Goal: Task Accomplishment & Management: Manage account settings

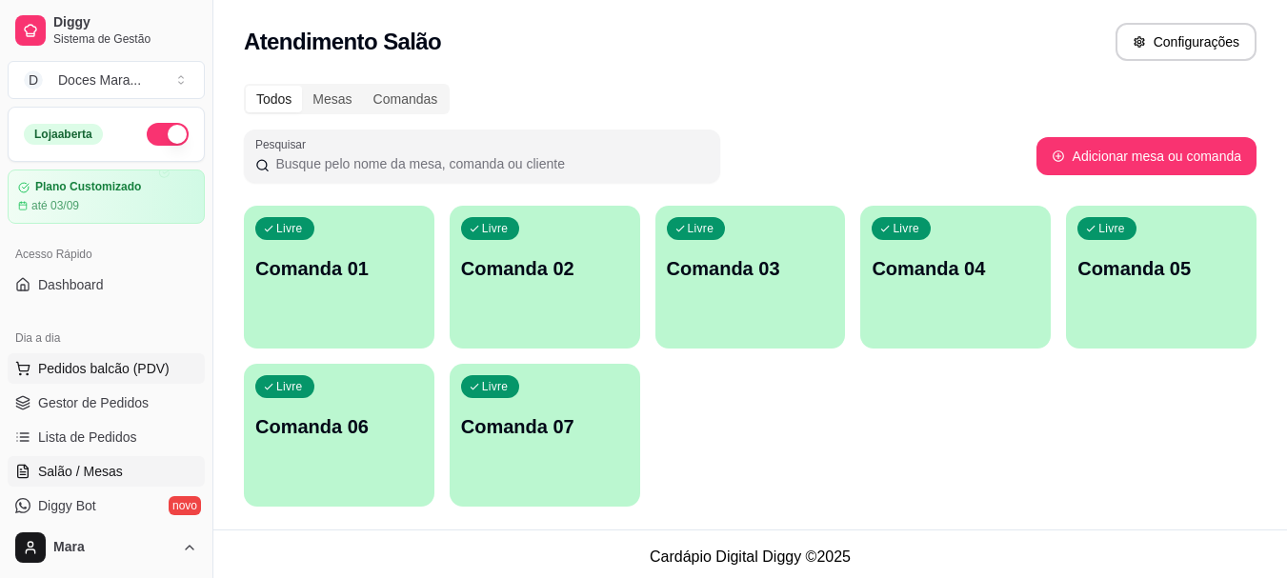
click at [110, 364] on span "Pedidos balcão (PDV)" at bounding box center [103, 368] width 131 height 19
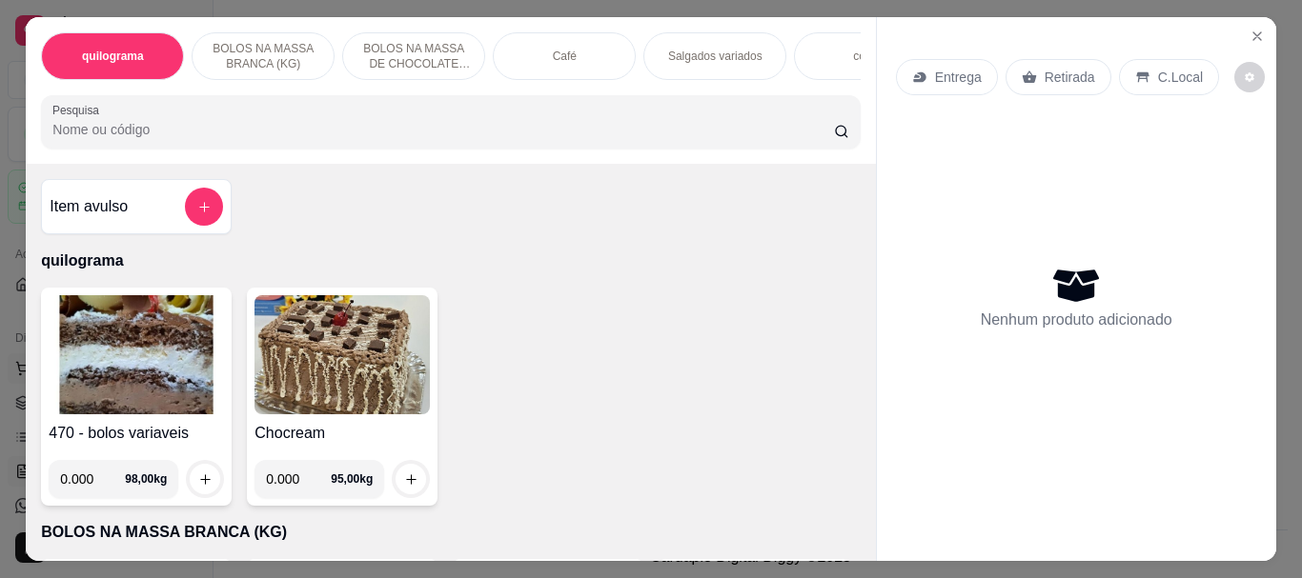
click at [110, 364] on img at bounding box center [136, 354] width 175 height 119
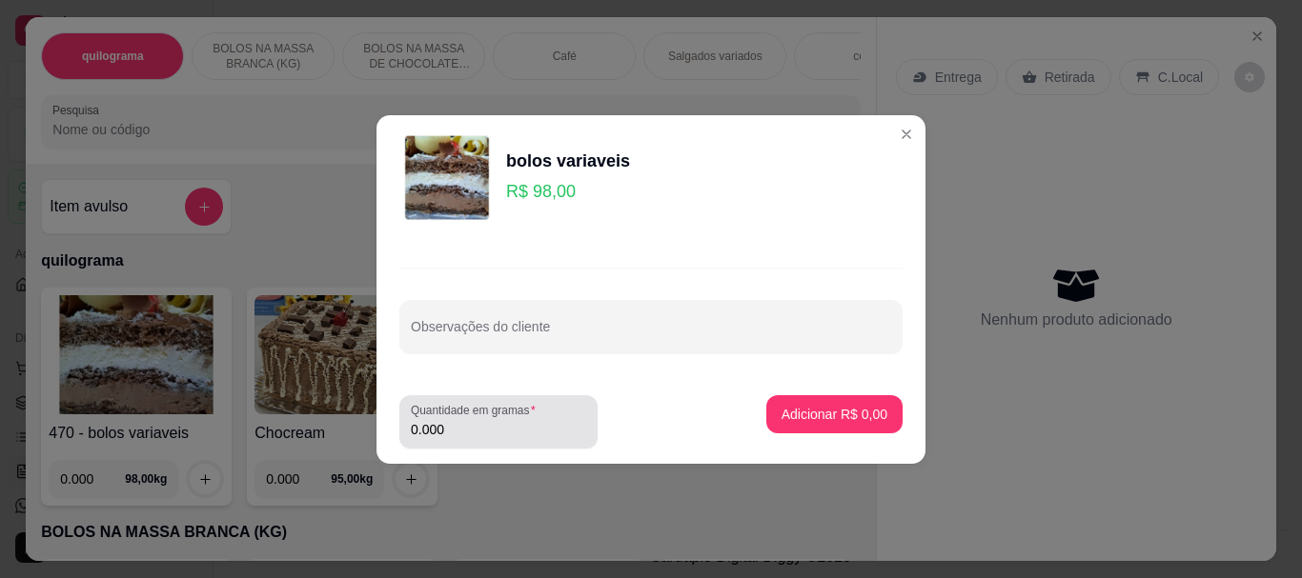
click at [472, 434] on input "0.000" at bounding box center [498, 429] width 175 height 19
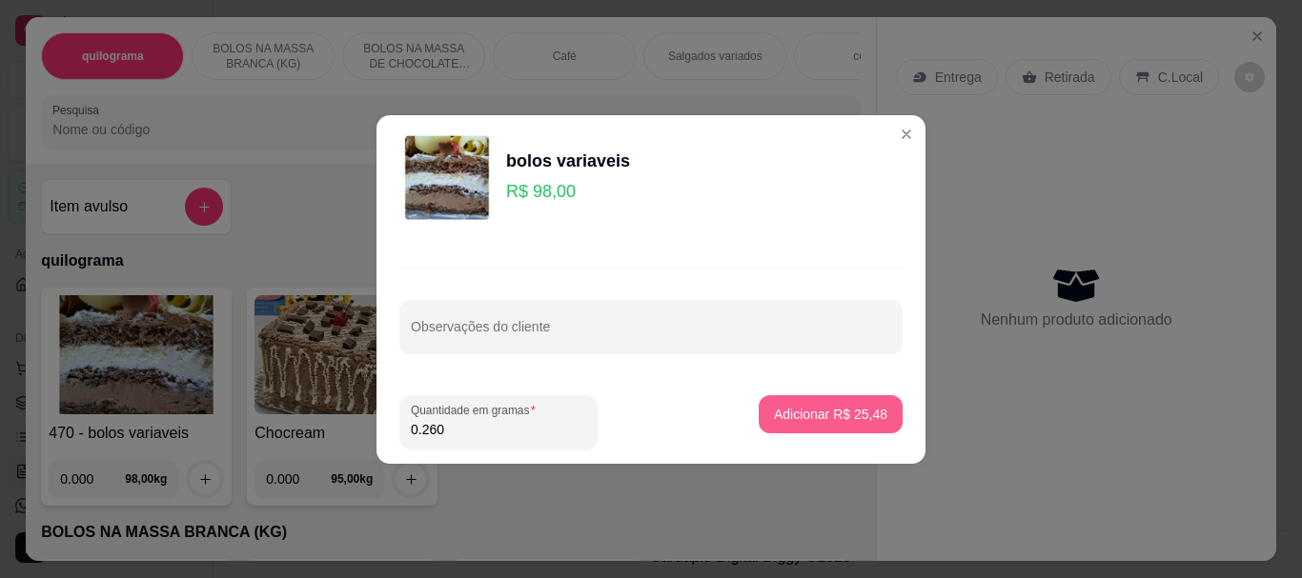
type input "0.260"
click at [800, 407] on p "Adicionar R$ 25,48" at bounding box center [830, 414] width 113 height 19
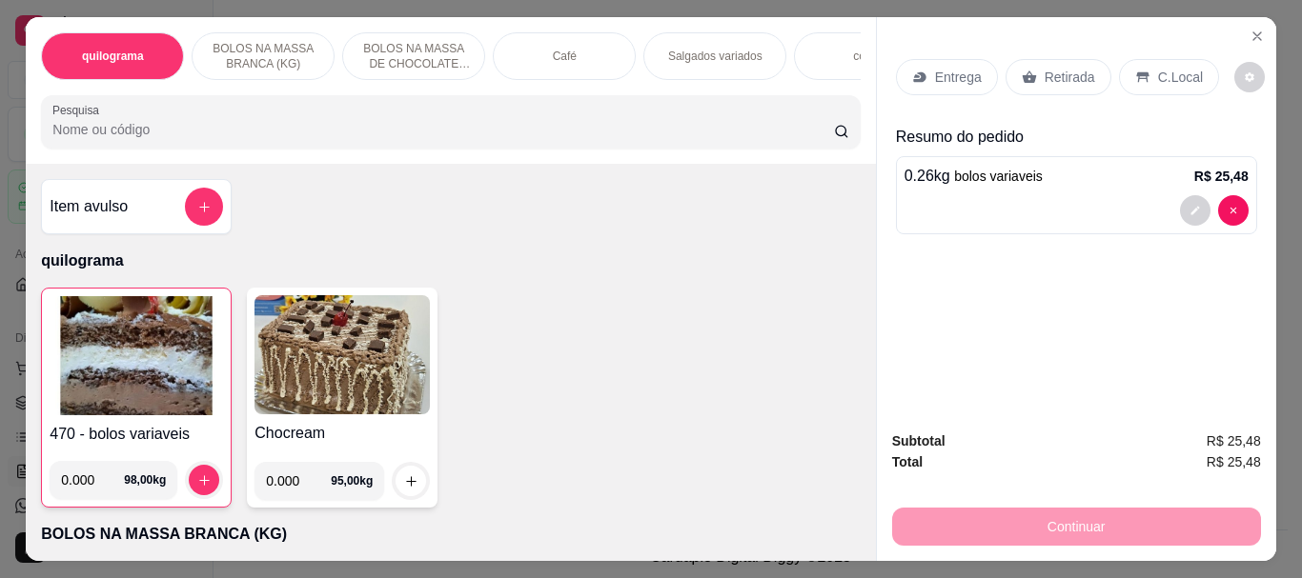
click at [1044, 71] on p "Retirada" at bounding box center [1069, 77] width 50 height 19
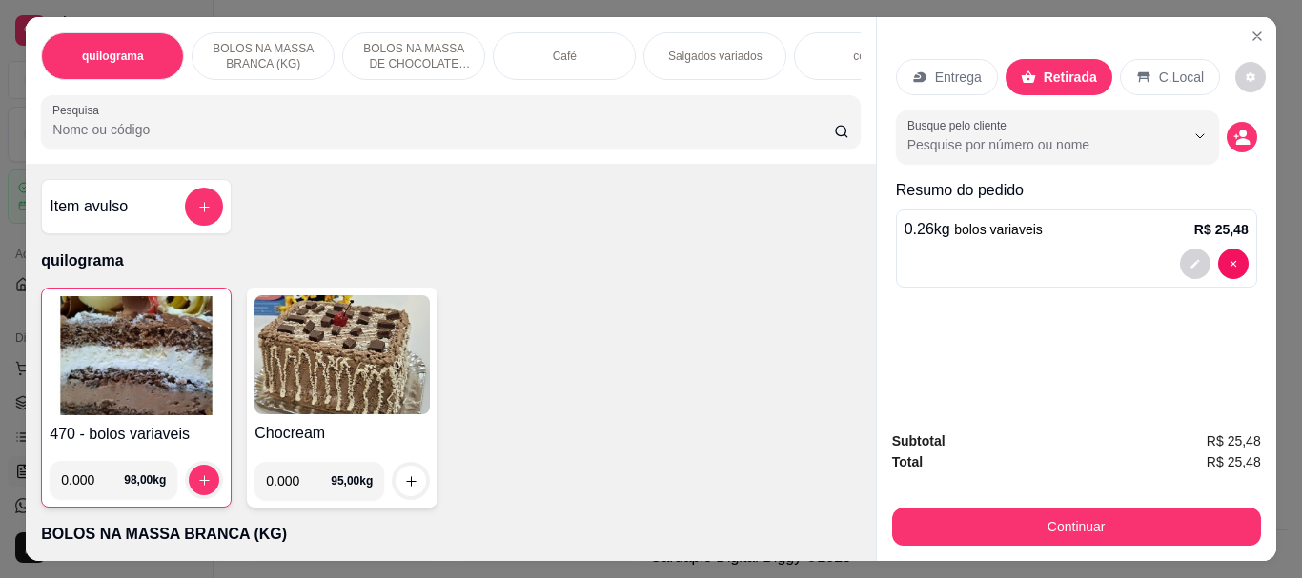
click at [1159, 68] on p "C.Local" at bounding box center [1181, 77] width 45 height 19
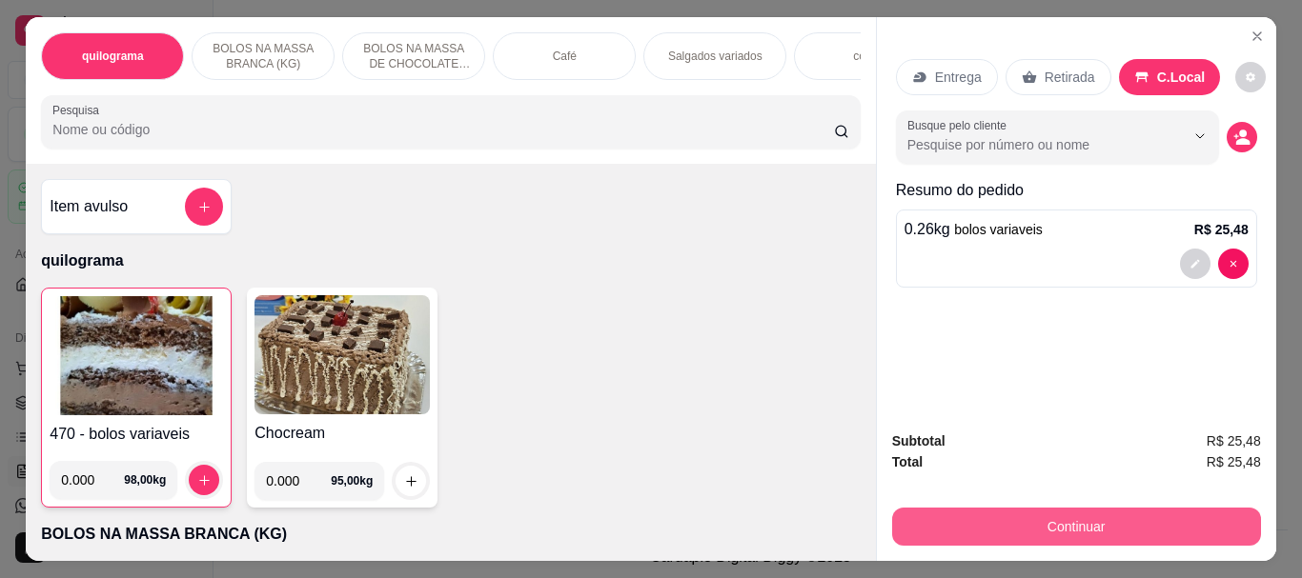
click at [1117, 517] on button "Continuar" at bounding box center [1076, 527] width 369 height 38
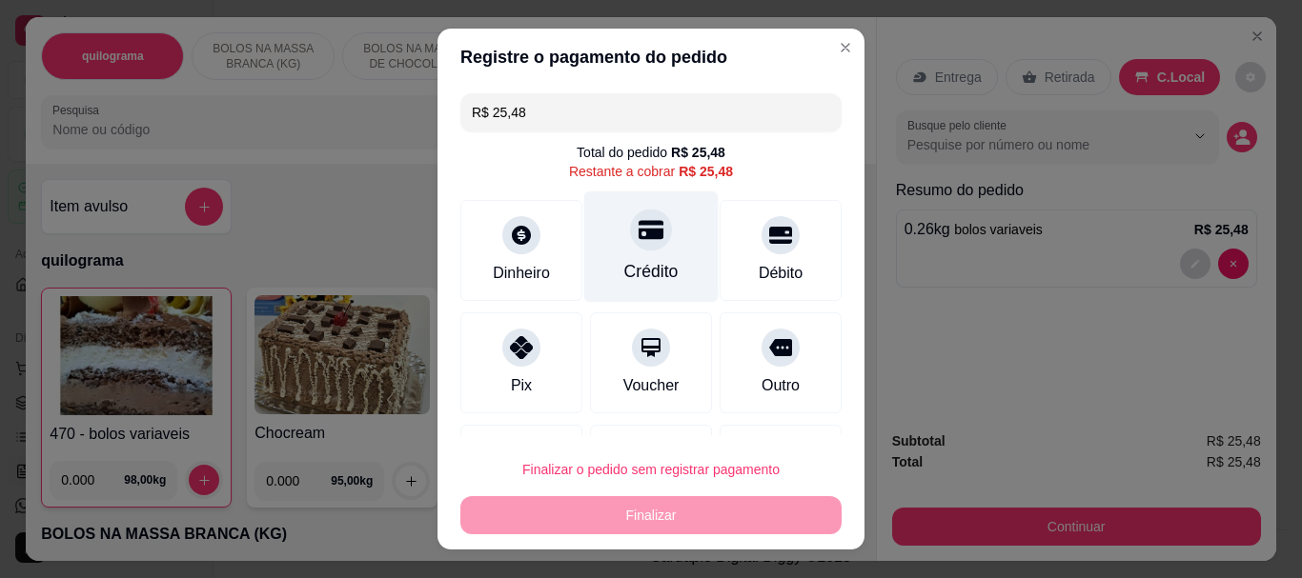
click at [605, 248] on div "Crédito" at bounding box center [651, 247] width 134 height 111
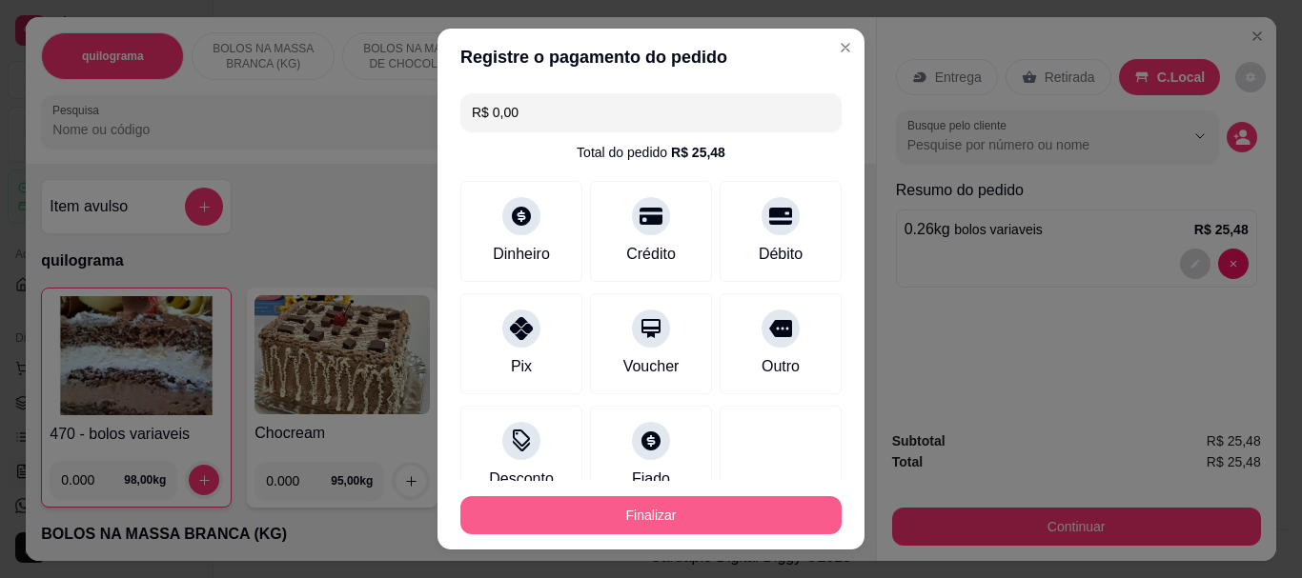
click at [641, 509] on button "Finalizar" at bounding box center [650, 515] width 381 height 38
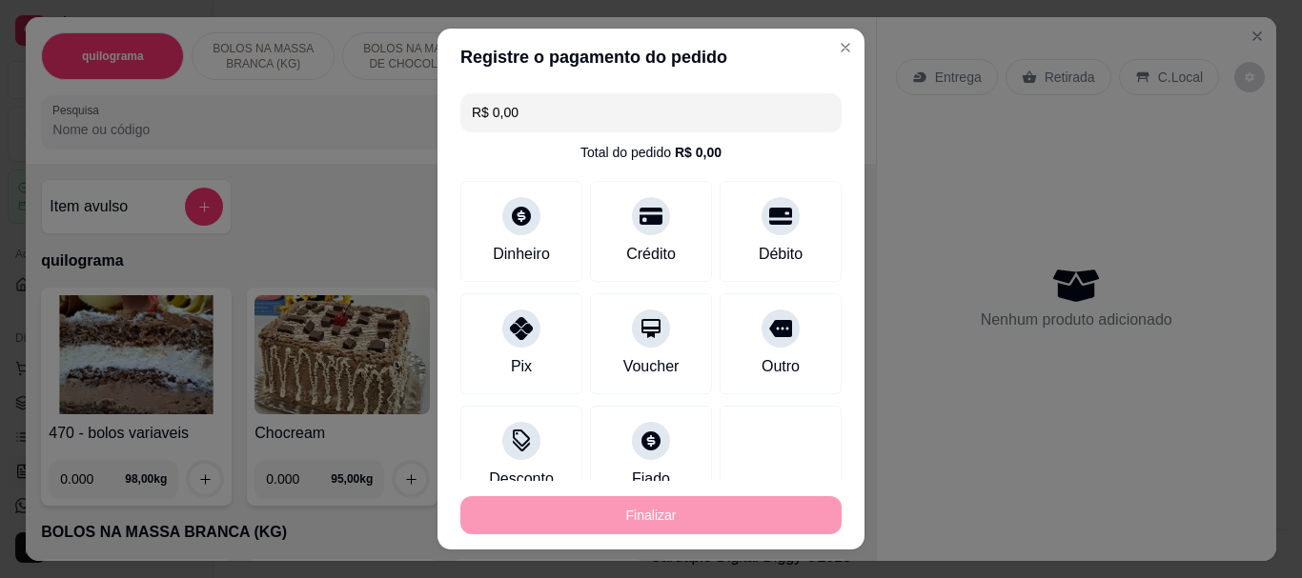
type input "-R$ 25,48"
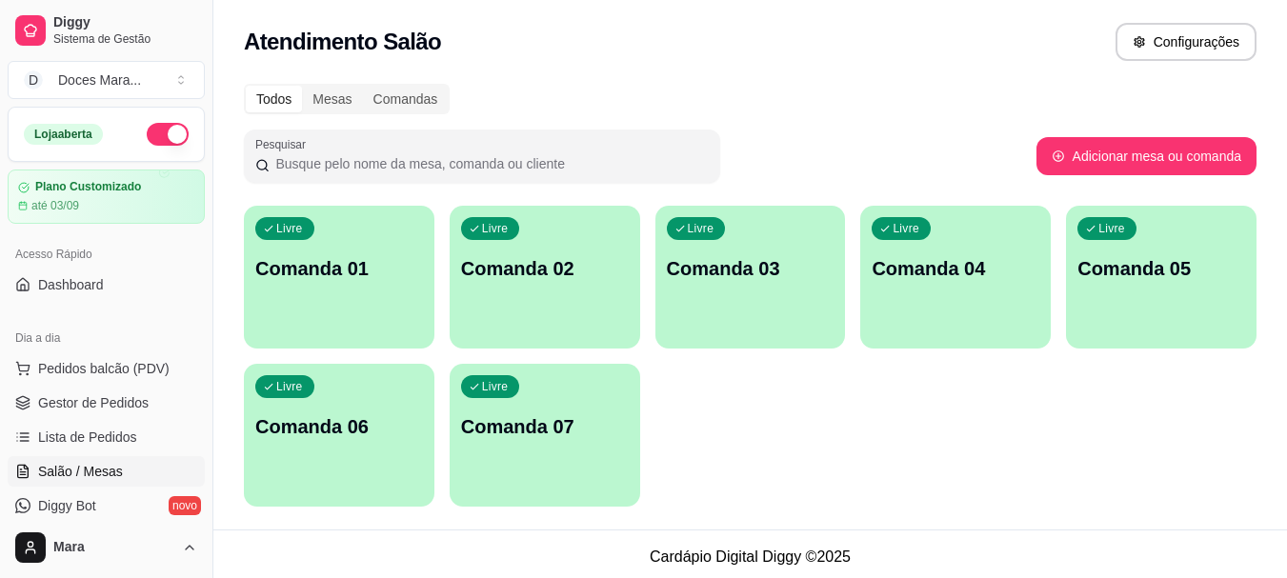
drag, startPoint x: 117, startPoint y: 476, endPoint x: 125, endPoint y: 455, distance: 22.3
click at [117, 474] on span "Salão / Mesas" at bounding box center [80, 471] width 85 height 19
click at [94, 365] on span "Pedidos balcão (PDV)" at bounding box center [103, 368] width 131 height 19
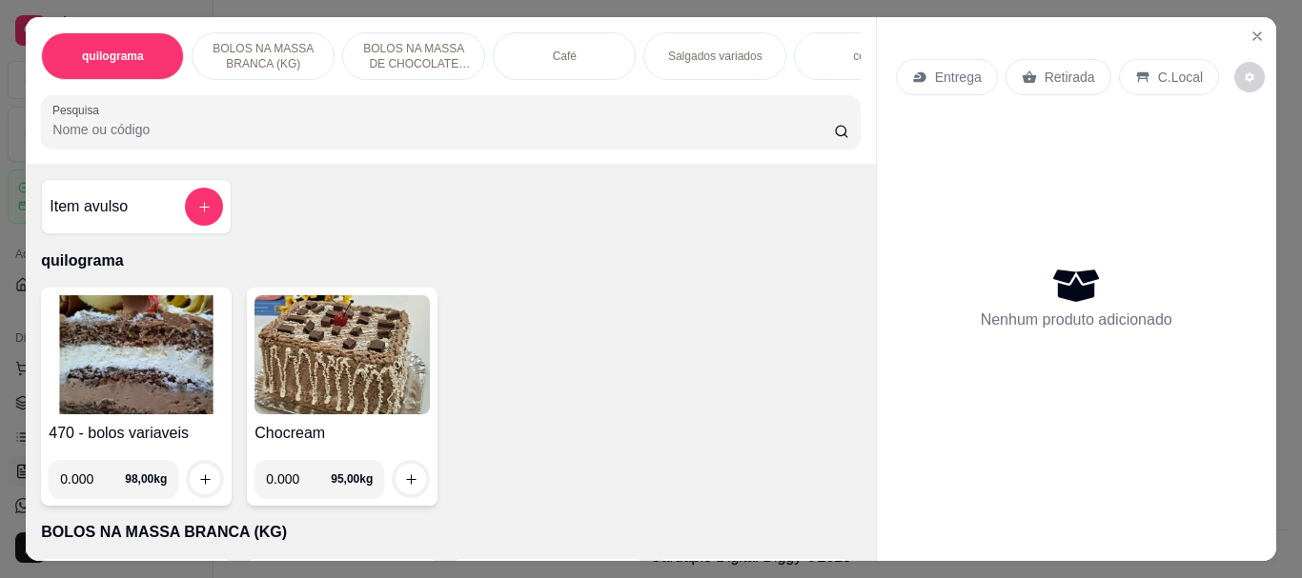
click at [93, 365] on img at bounding box center [136, 354] width 175 height 119
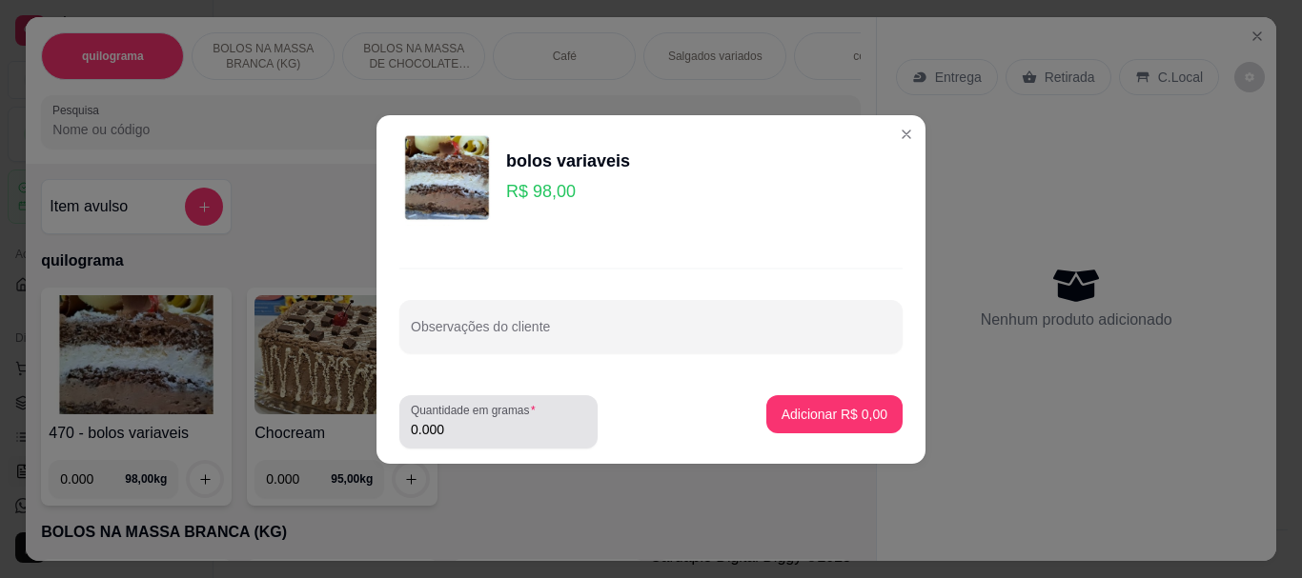
click at [450, 428] on input "0.000" at bounding box center [498, 429] width 175 height 19
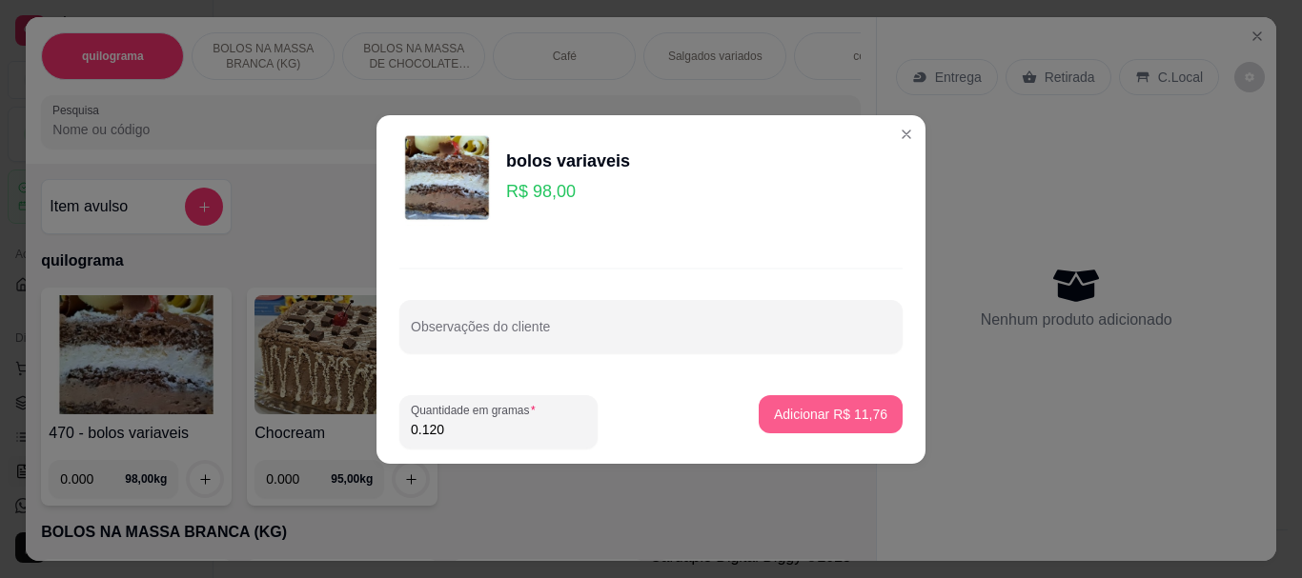
type input "0.120"
click at [850, 417] on p "Adicionar R$ 11,76" at bounding box center [831, 414] width 111 height 18
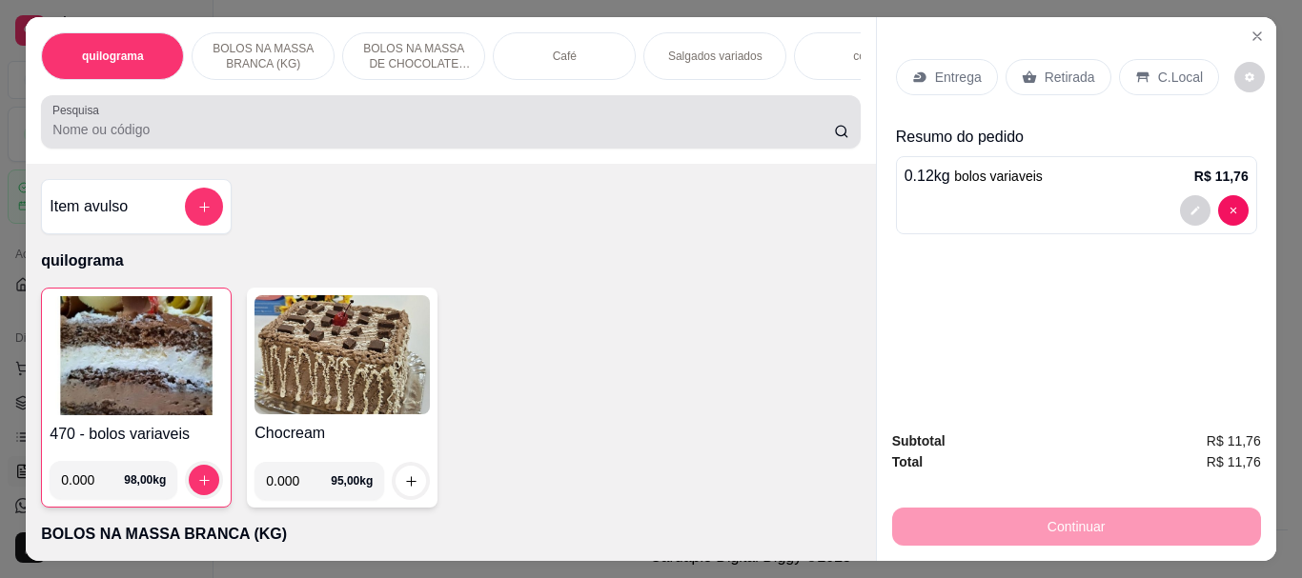
click at [267, 126] on div at bounding box center [450, 122] width 796 height 38
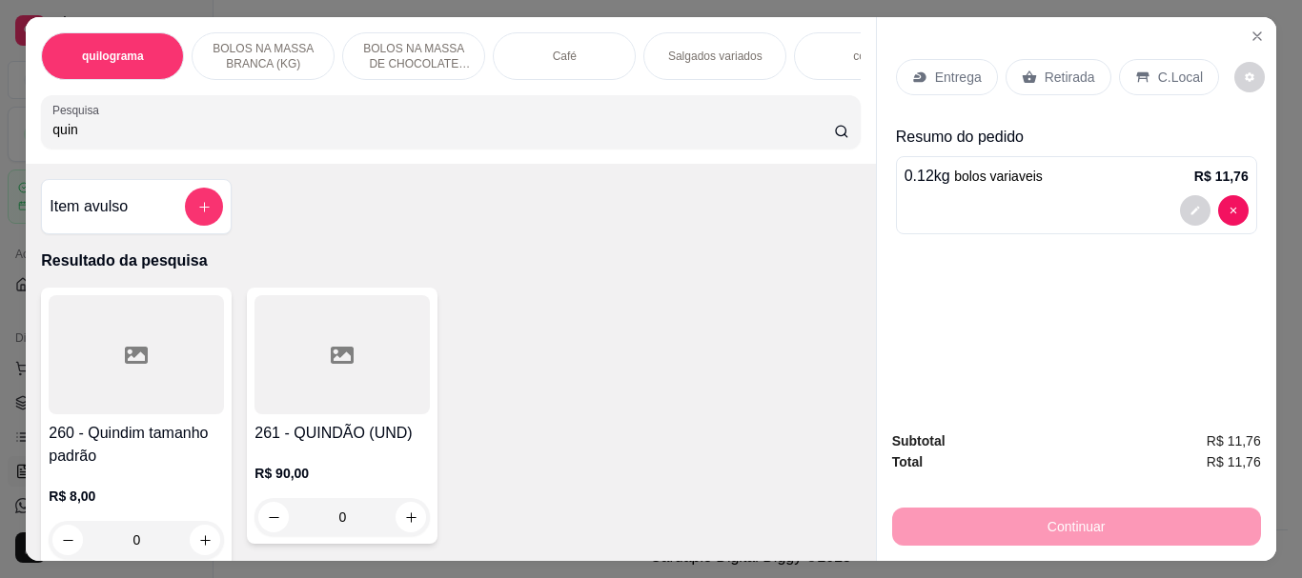
type input "quin"
click at [196, 353] on div at bounding box center [136, 354] width 175 height 119
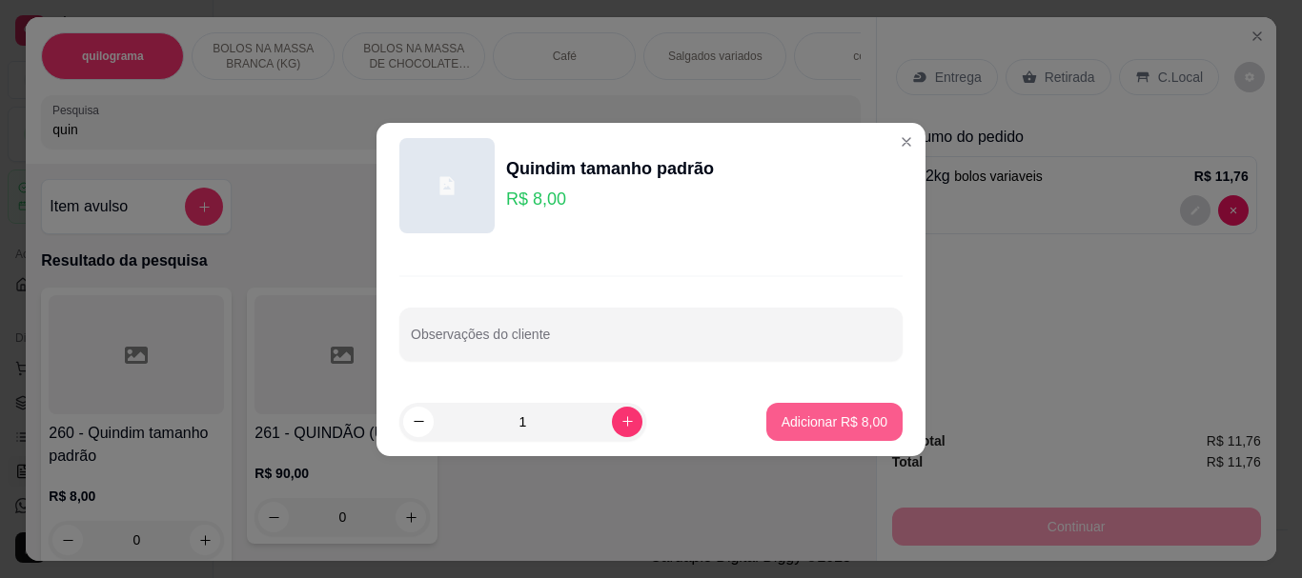
click at [785, 418] on p "Adicionar R$ 8,00" at bounding box center [834, 422] width 106 height 19
type input "1"
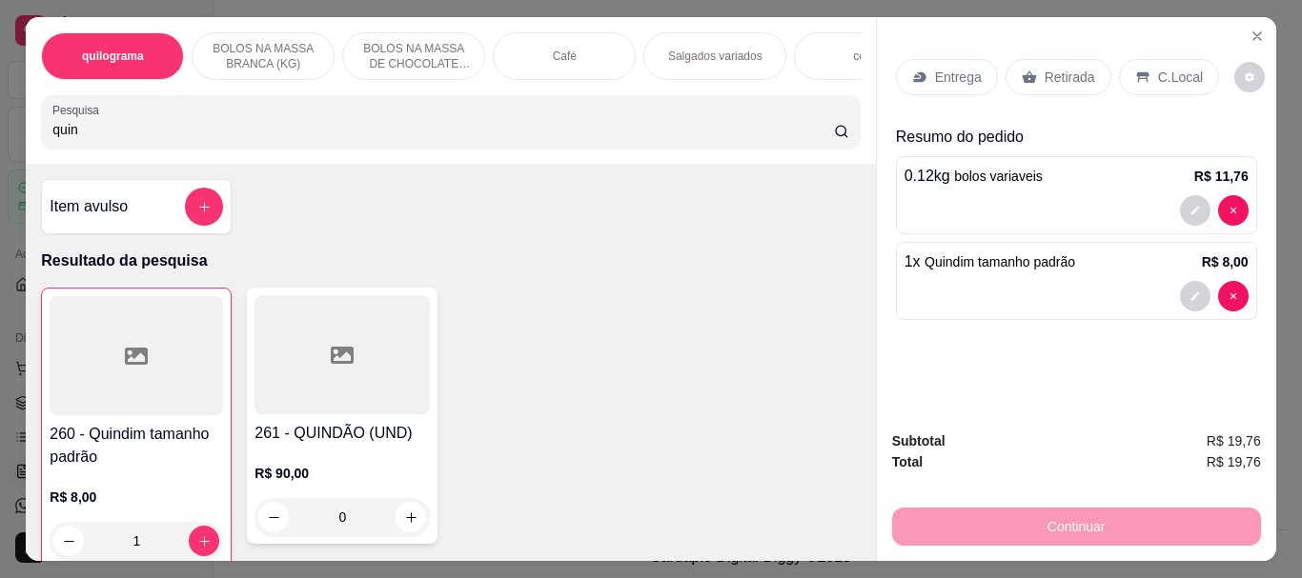
click at [1060, 72] on p "Retirada" at bounding box center [1069, 77] width 50 height 19
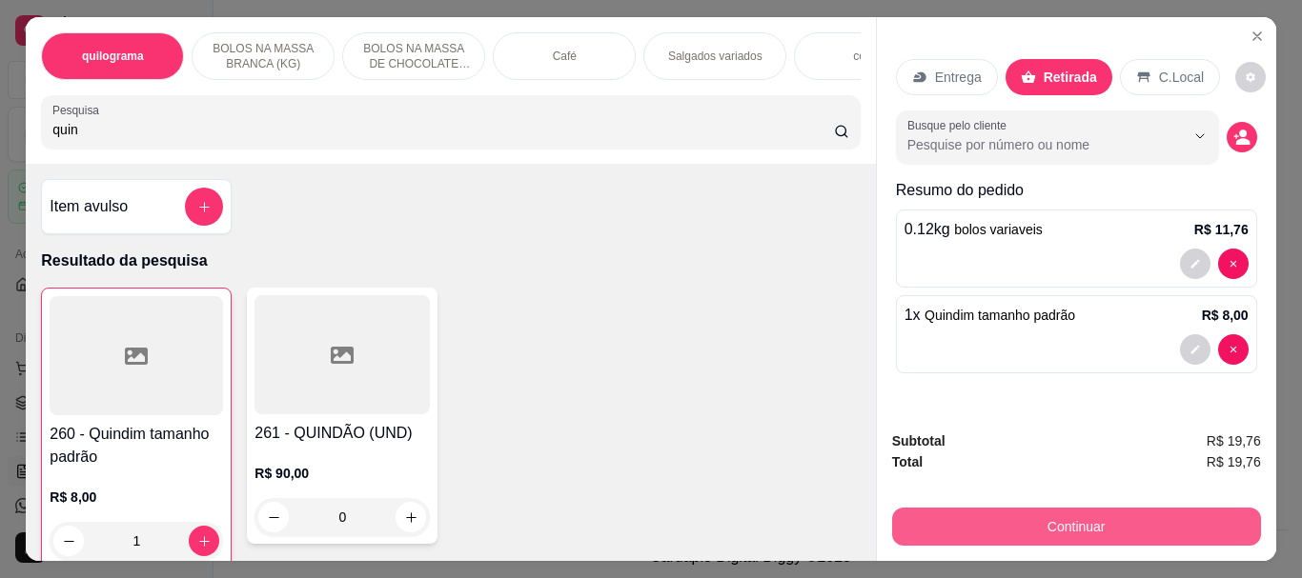
click at [1043, 508] on button "Continuar" at bounding box center [1076, 527] width 369 height 38
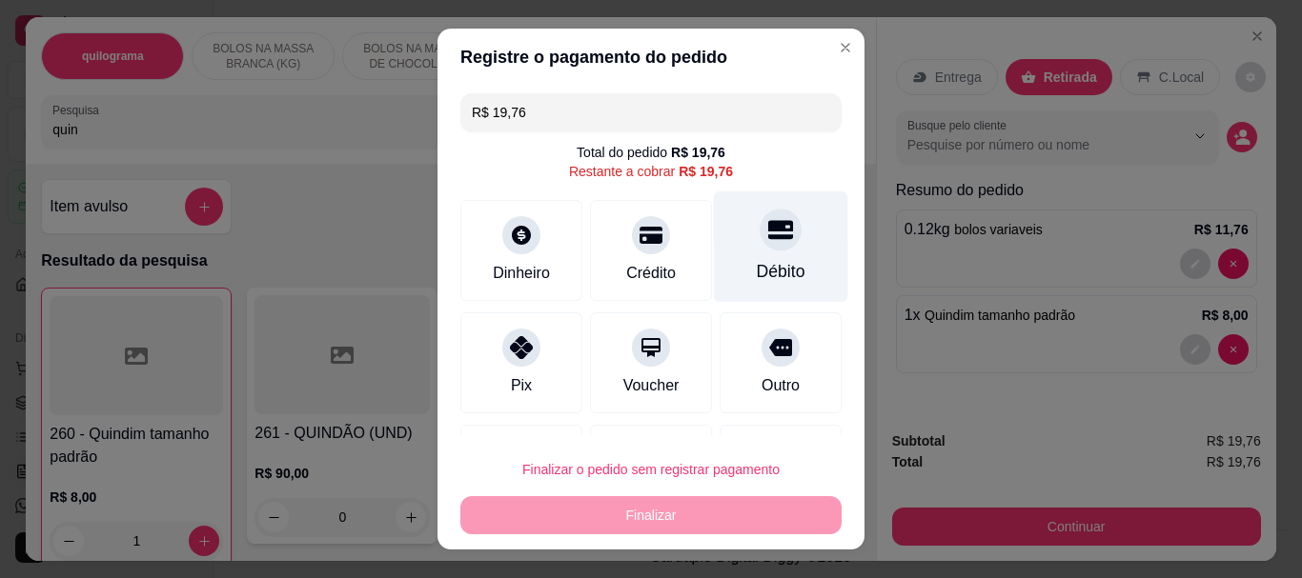
click at [758, 252] on div "Débito" at bounding box center [781, 247] width 134 height 111
type input "R$ 0,00"
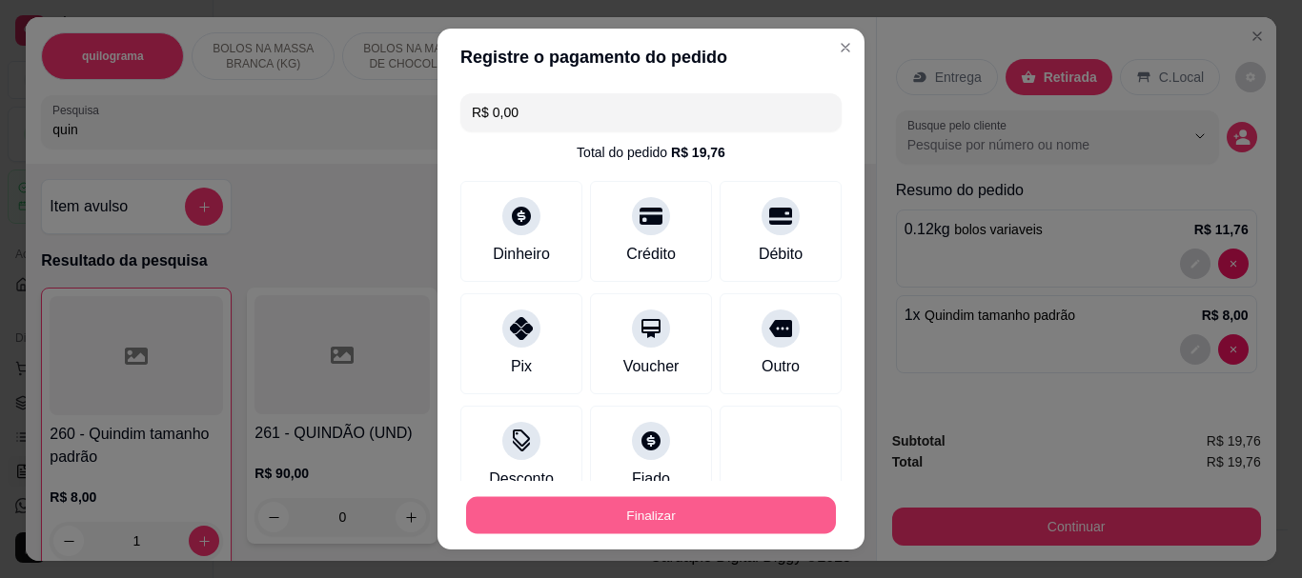
click at [636, 517] on button "Finalizar" at bounding box center [651, 514] width 370 height 37
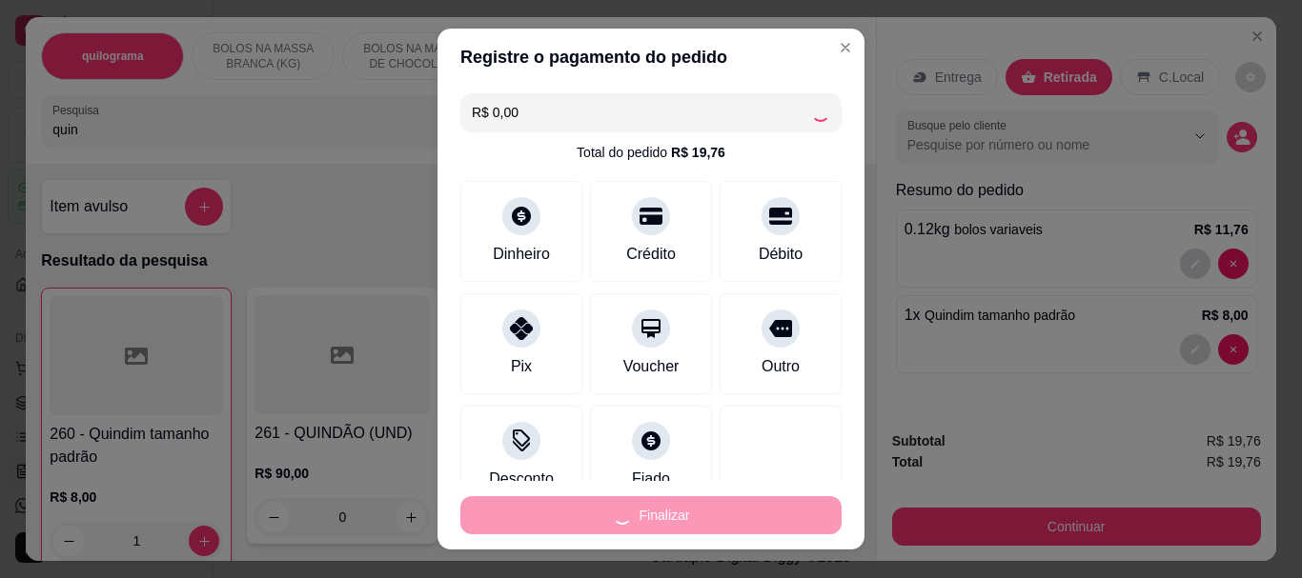
type input "0"
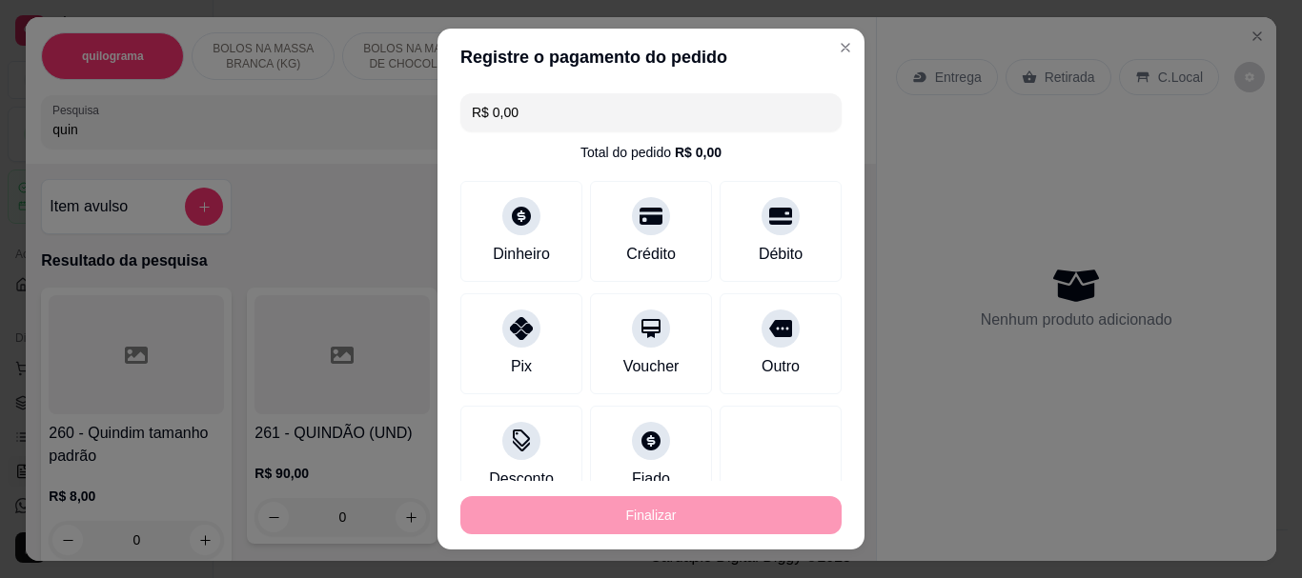
type input "-R$ 19,76"
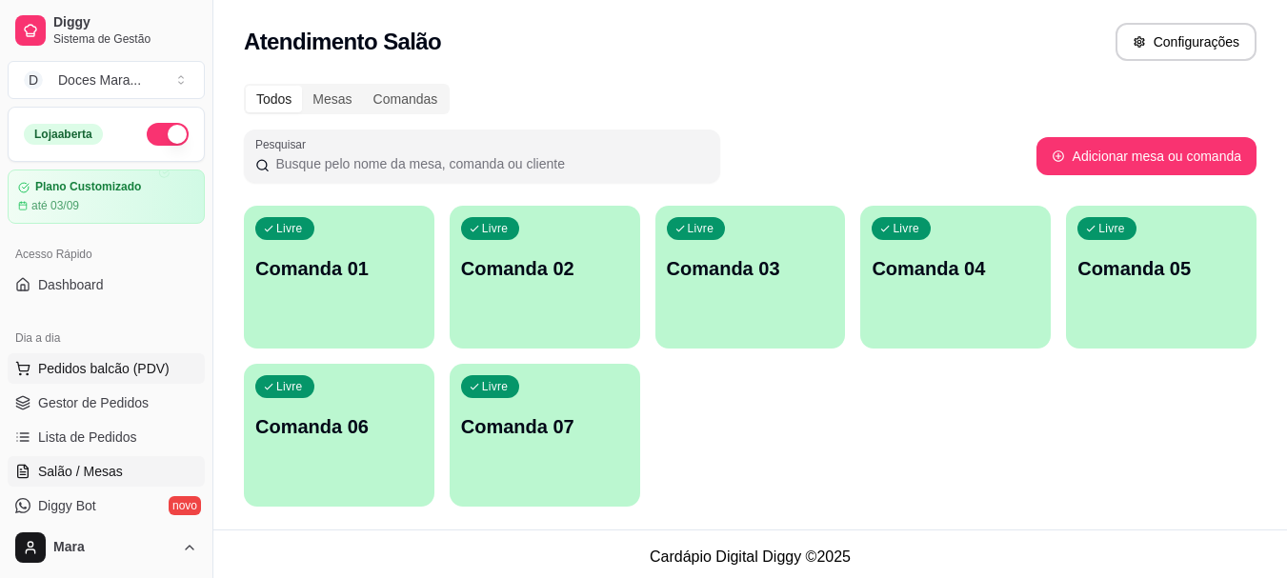
click at [79, 368] on span "Pedidos balcão (PDV)" at bounding box center [103, 368] width 131 height 19
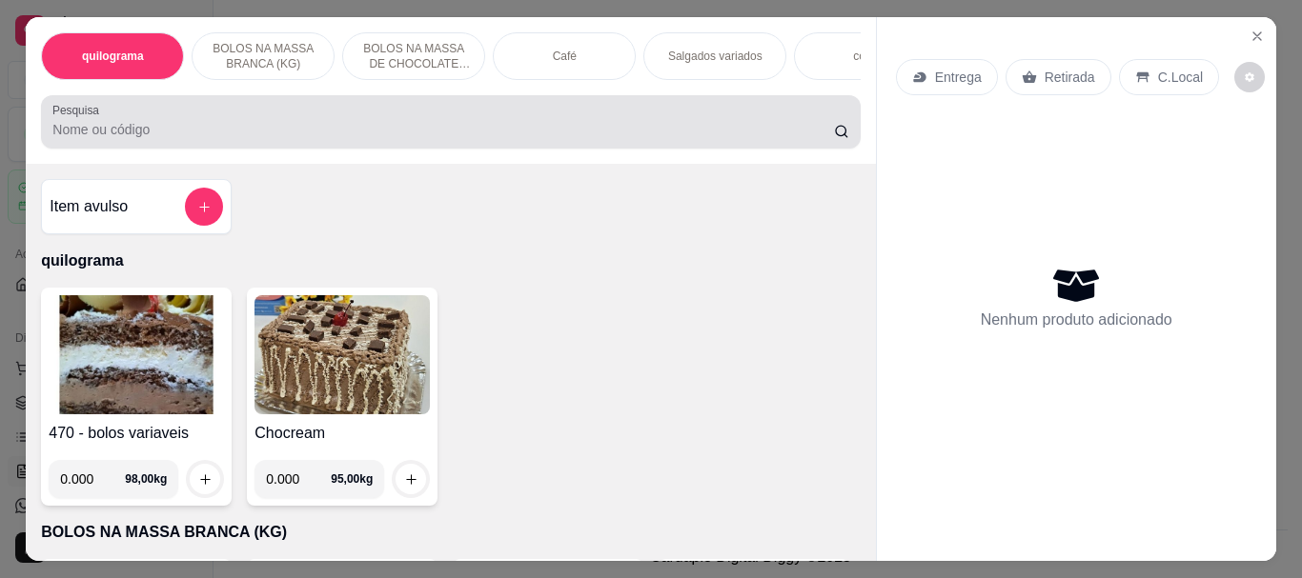
click at [123, 139] on input "Pesquisa" at bounding box center [442, 129] width 781 height 19
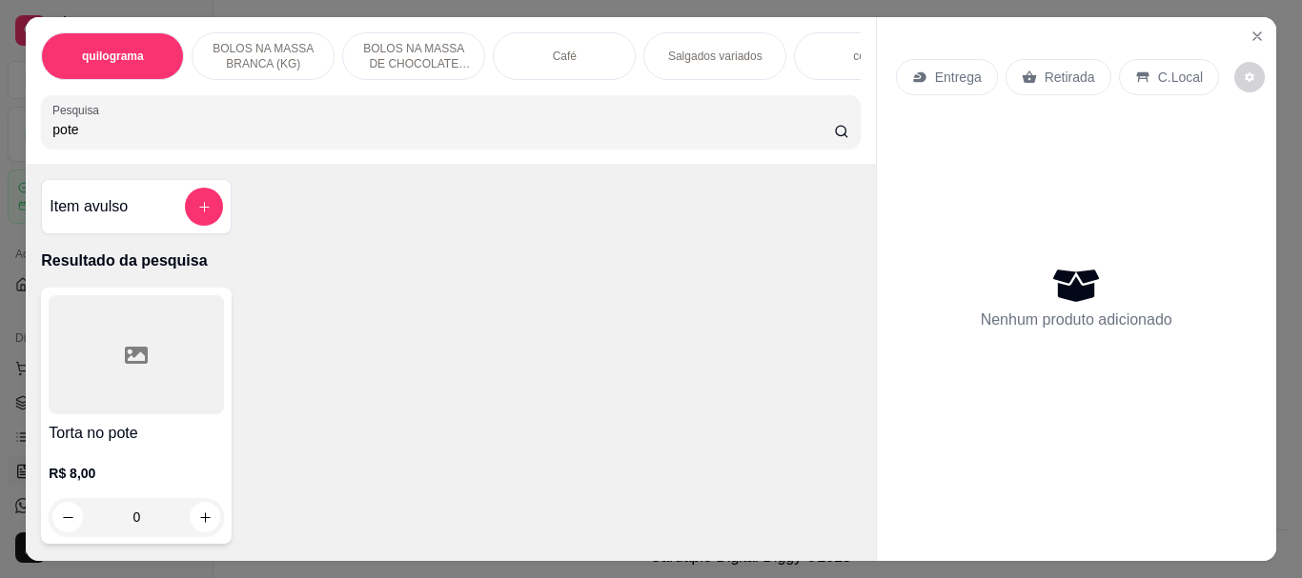
click at [118, 337] on div at bounding box center [136, 354] width 175 height 119
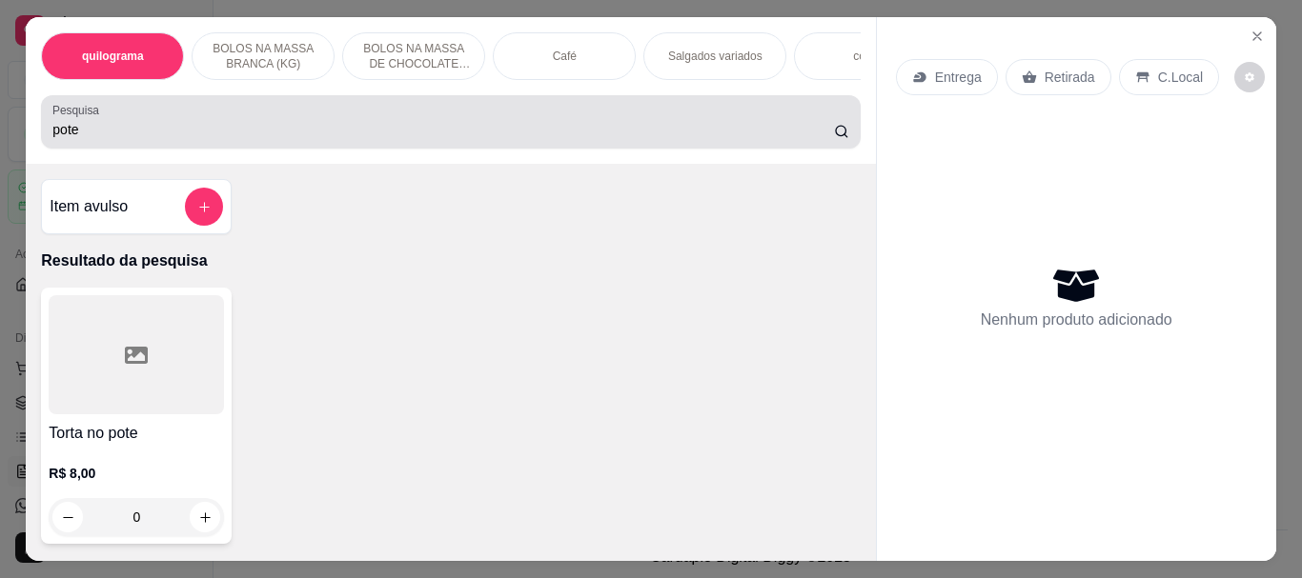
click at [123, 130] on input "pote" at bounding box center [442, 129] width 781 height 19
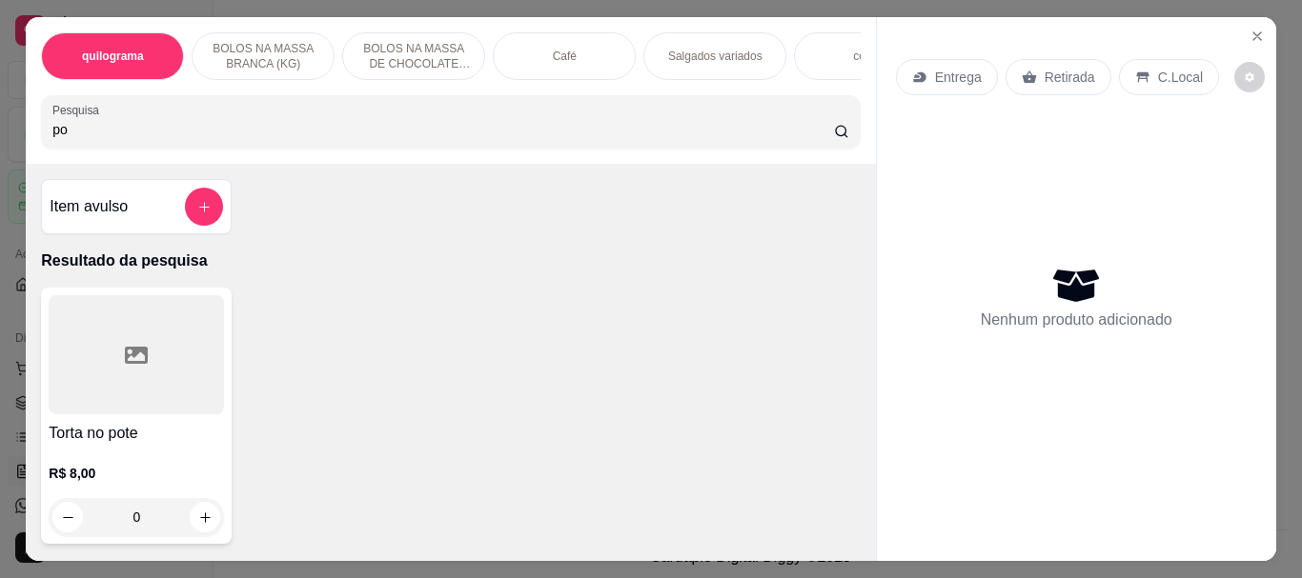
type input "p"
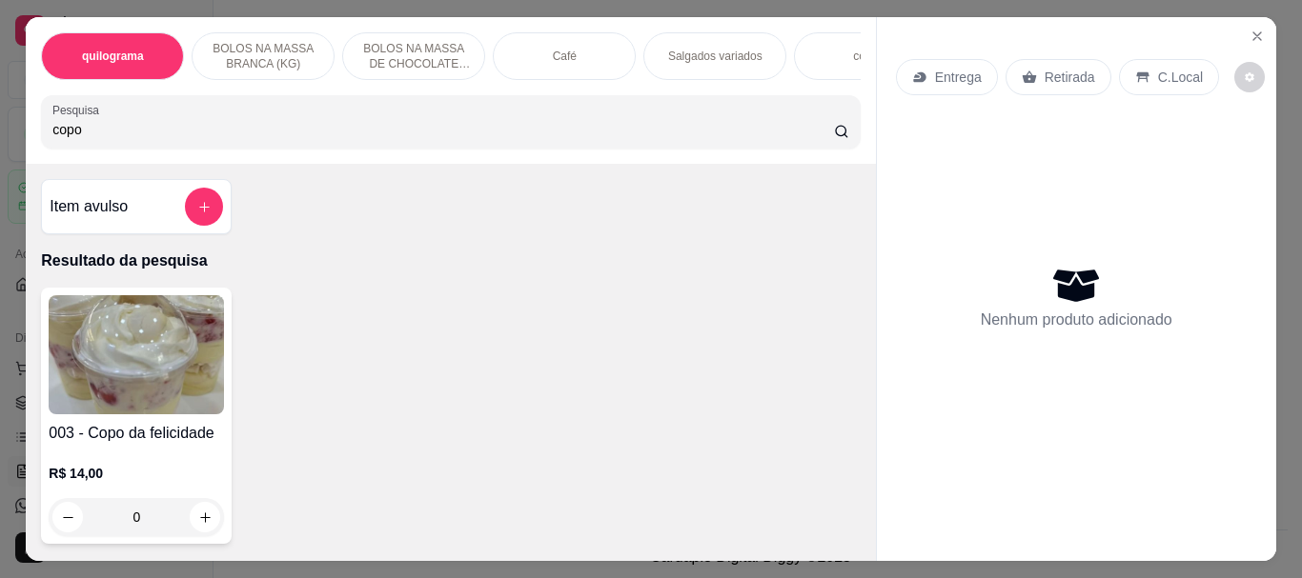
type input "copo"
click at [120, 308] on img at bounding box center [136, 354] width 175 height 119
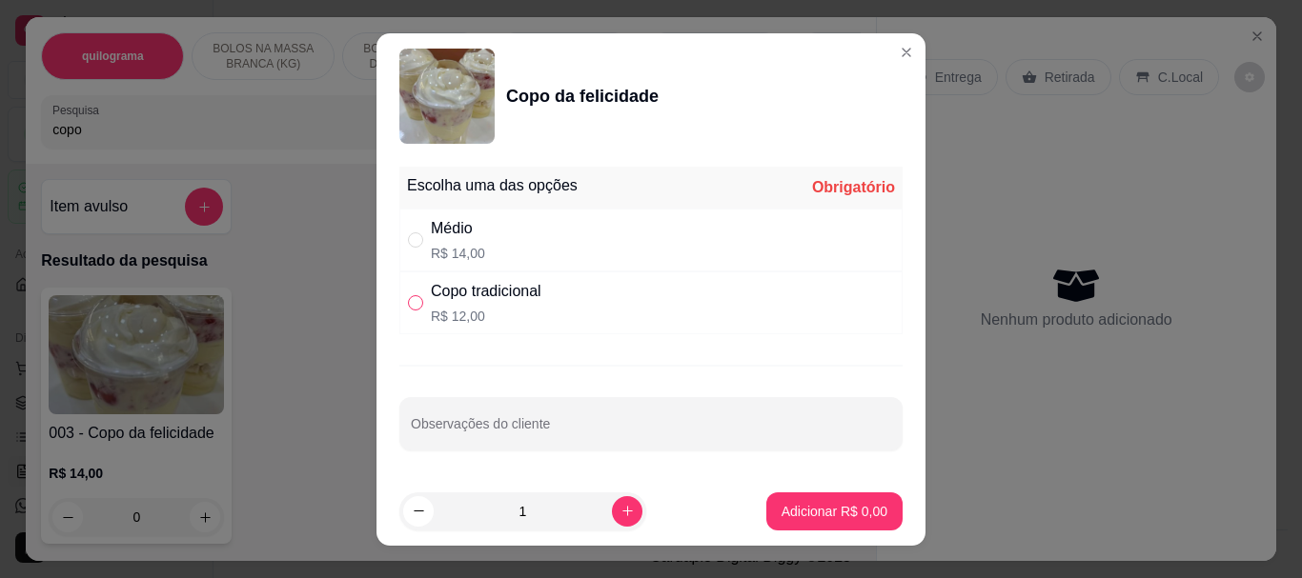
click at [410, 307] on input "" at bounding box center [415, 302] width 15 height 15
radio input "true"
click at [864, 514] on p "Adicionar R$ 12,00" at bounding box center [830, 511] width 113 height 19
type input "1"
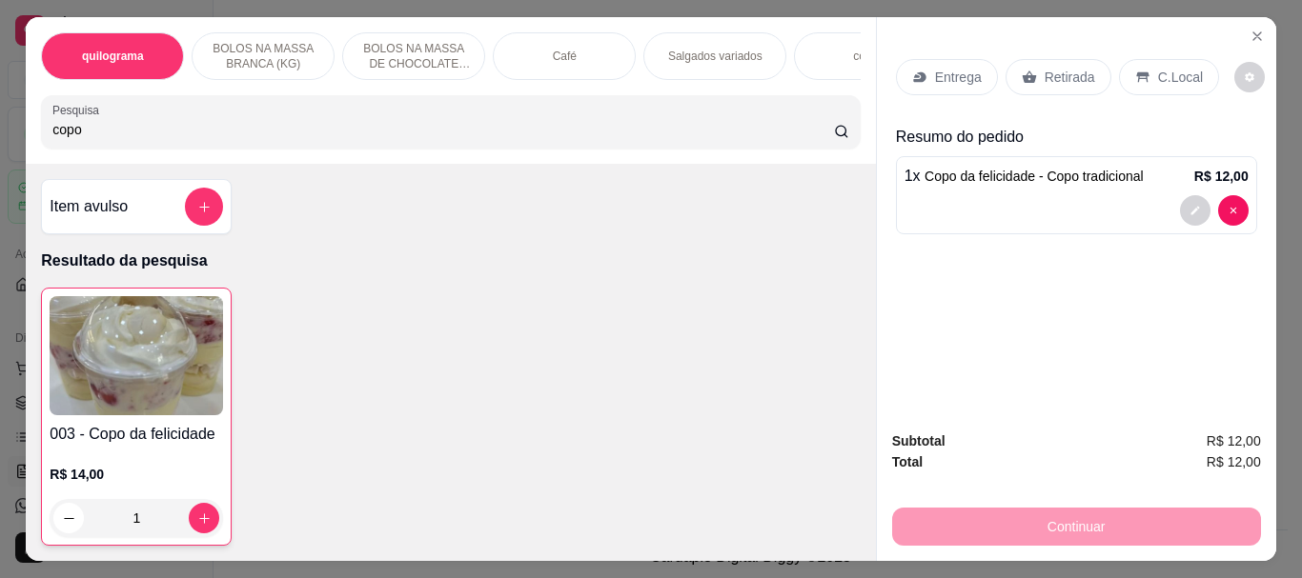
click at [1055, 72] on p "Retirada" at bounding box center [1069, 77] width 50 height 19
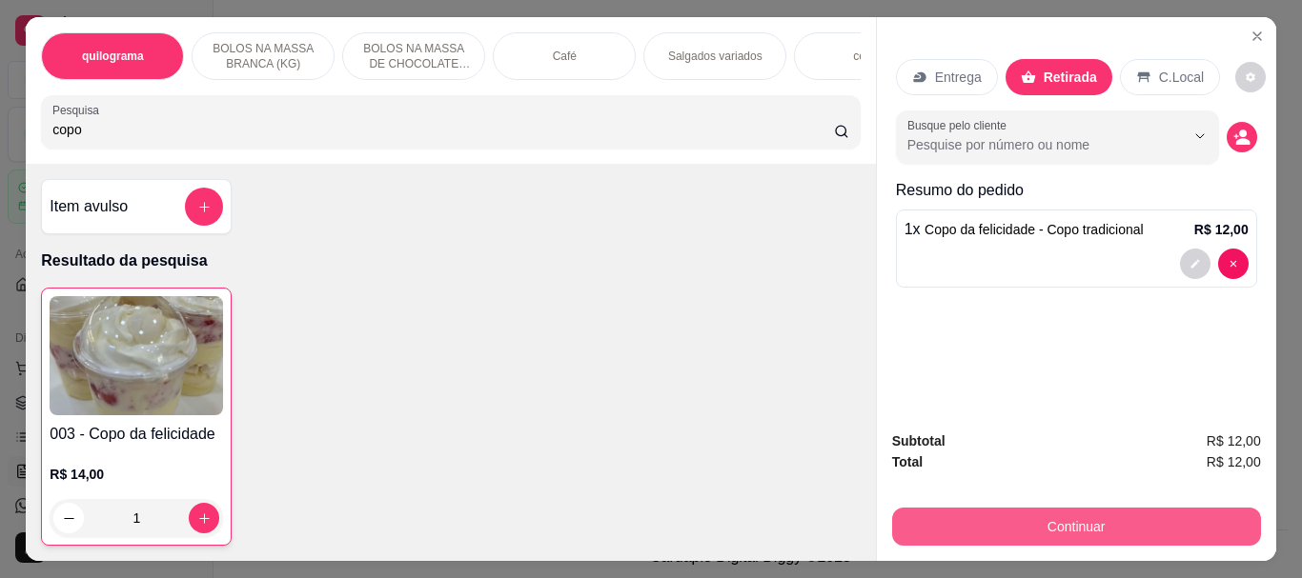
click at [1020, 508] on button "Continuar" at bounding box center [1076, 527] width 369 height 38
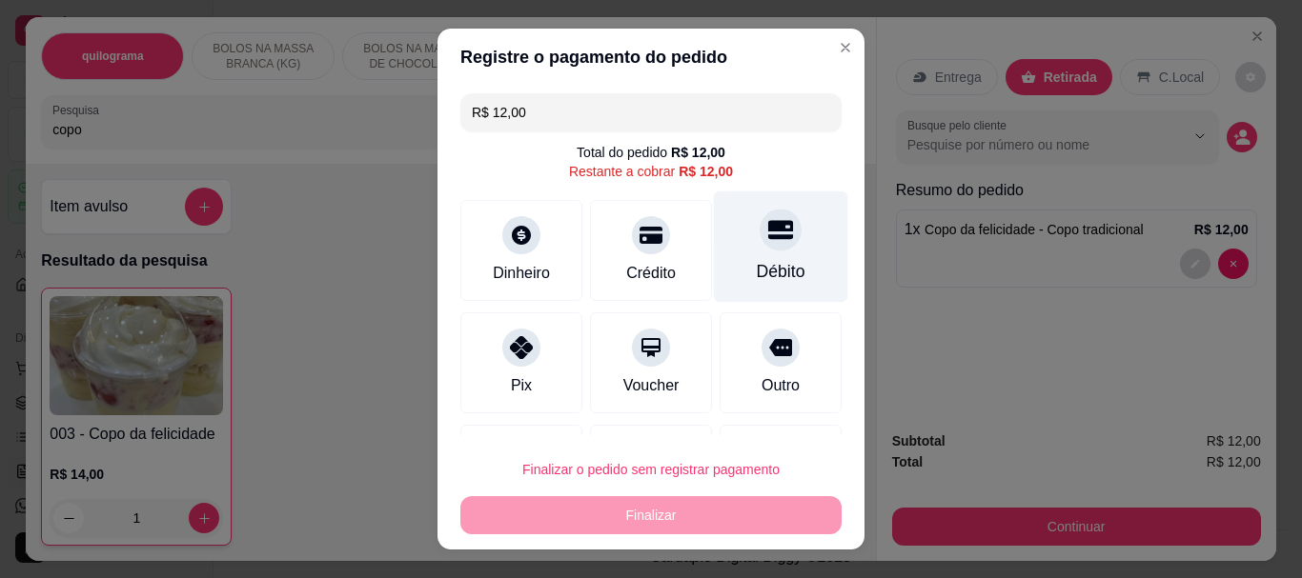
click at [757, 272] on div "Débito" at bounding box center [781, 272] width 49 height 25
type input "R$ 0,00"
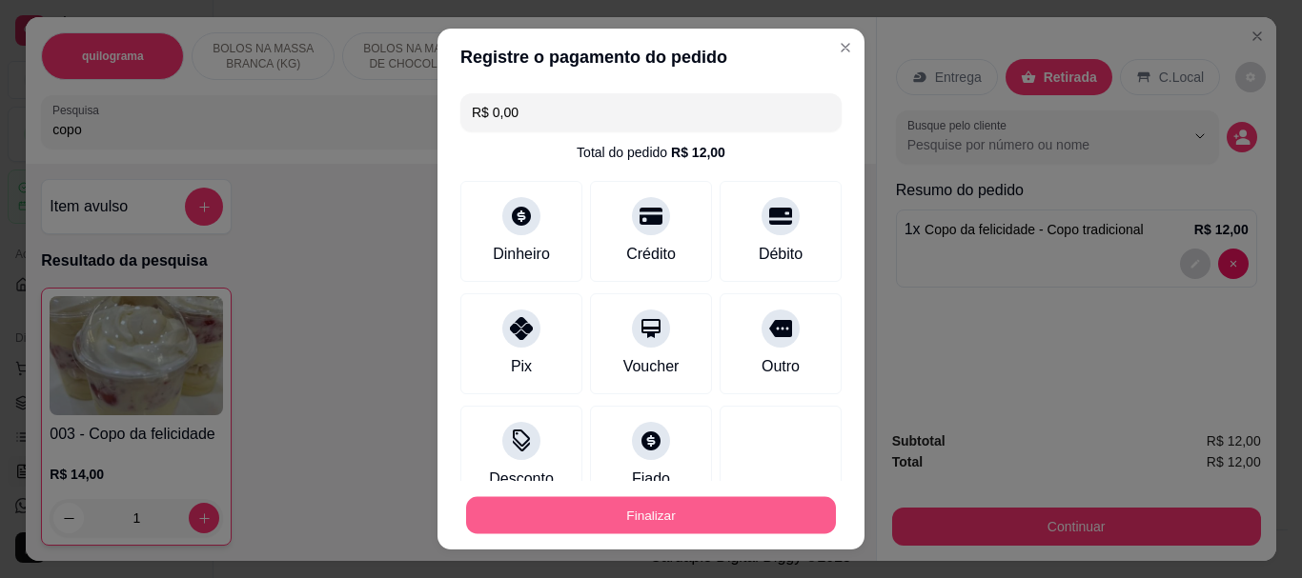
click at [666, 516] on button "Finalizar" at bounding box center [651, 514] width 370 height 37
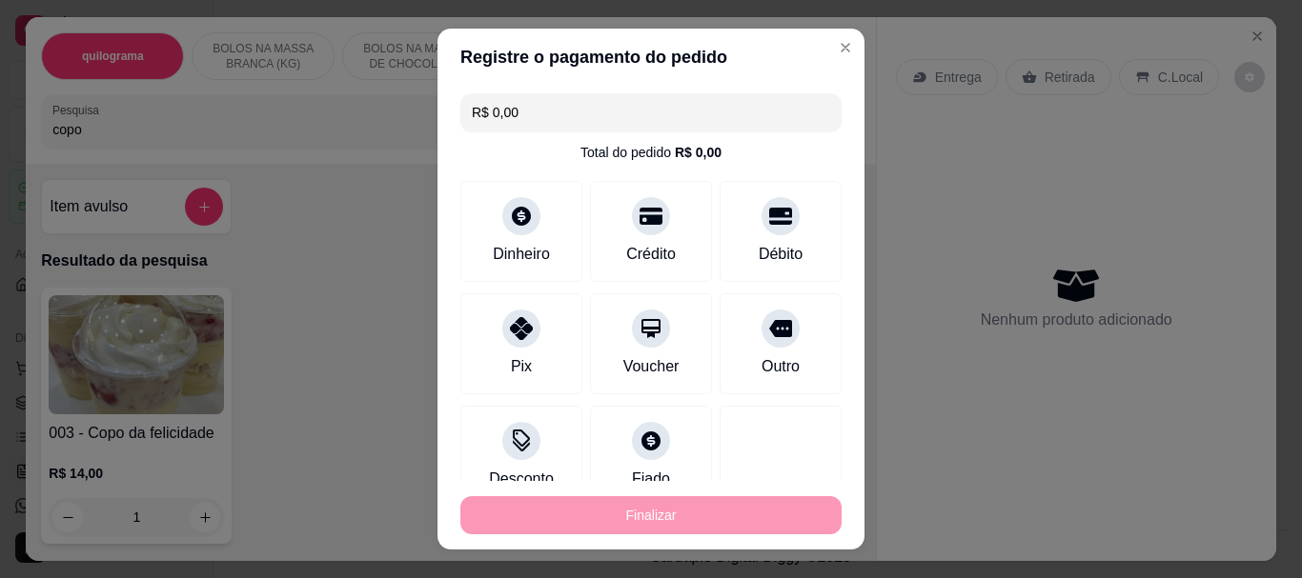
type input "0"
type input "-R$ 12,00"
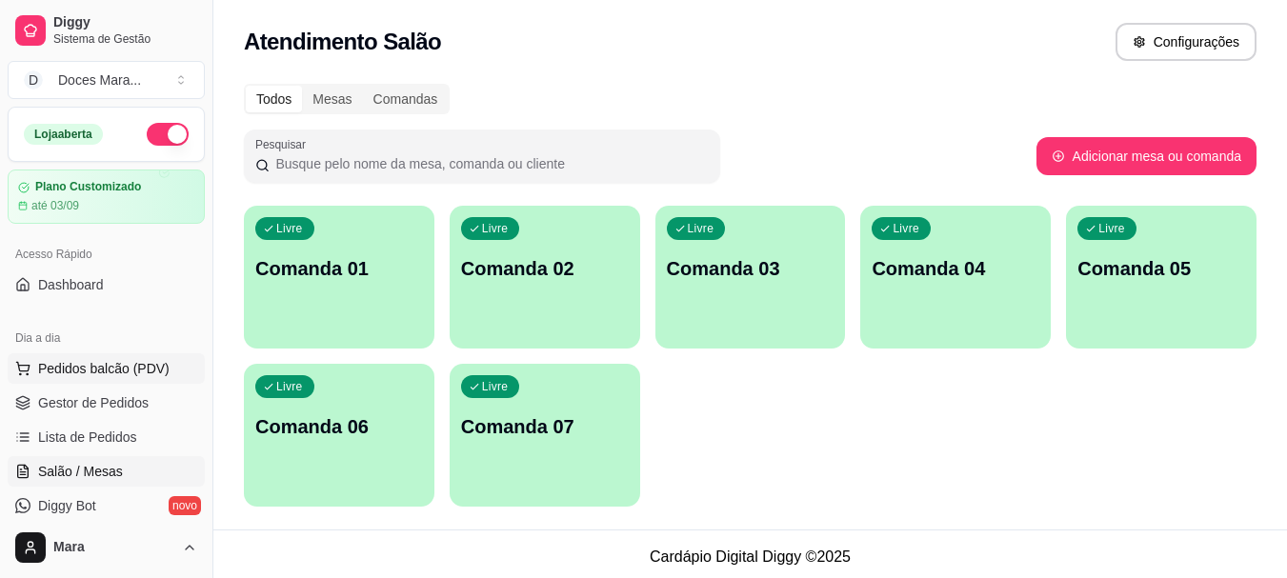
click at [113, 368] on span "Pedidos balcão (PDV)" at bounding box center [103, 368] width 131 height 19
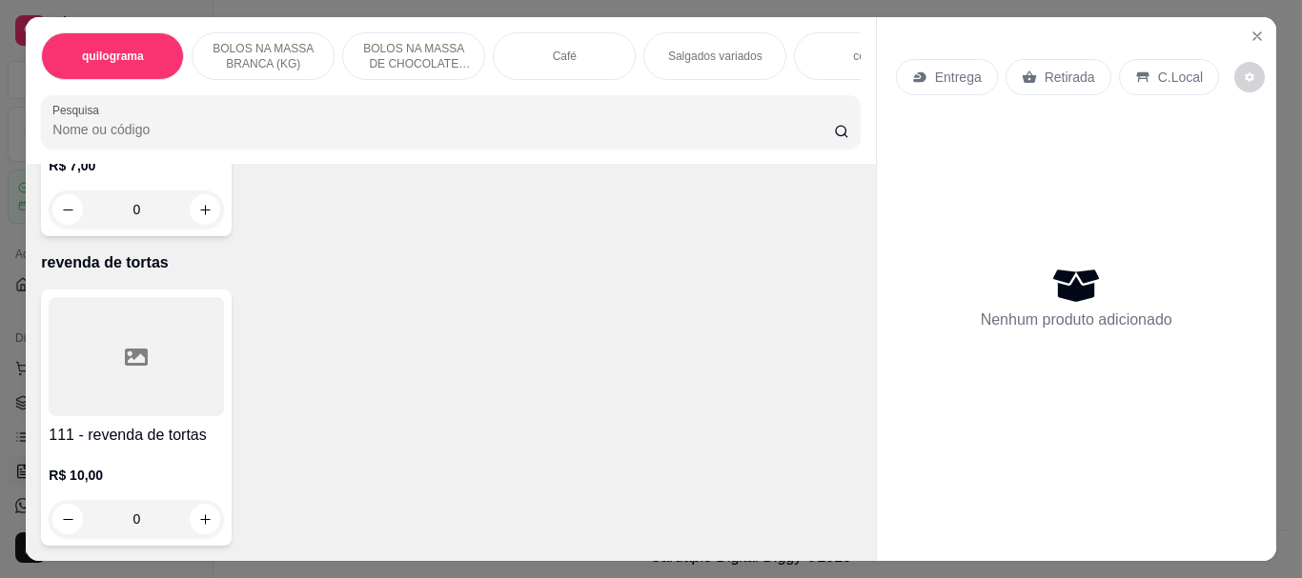
scroll to position [14625, 0]
click at [152, 130] on input "Pesquisa" at bounding box center [442, 129] width 781 height 19
type input "morango do amor"
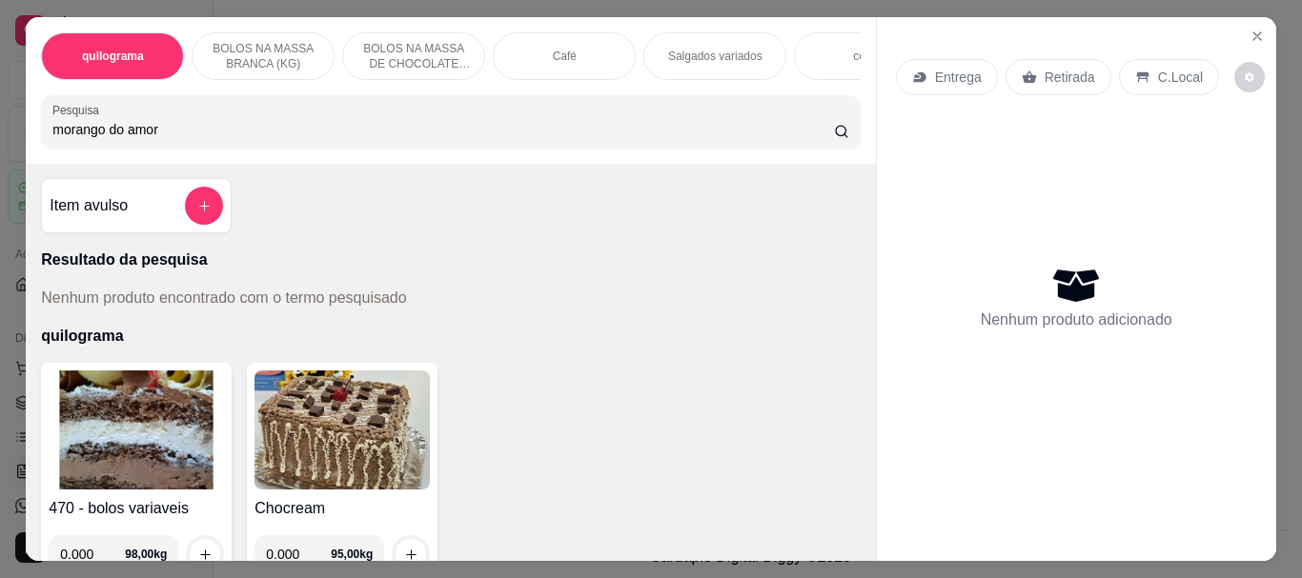
scroll to position [0, 0]
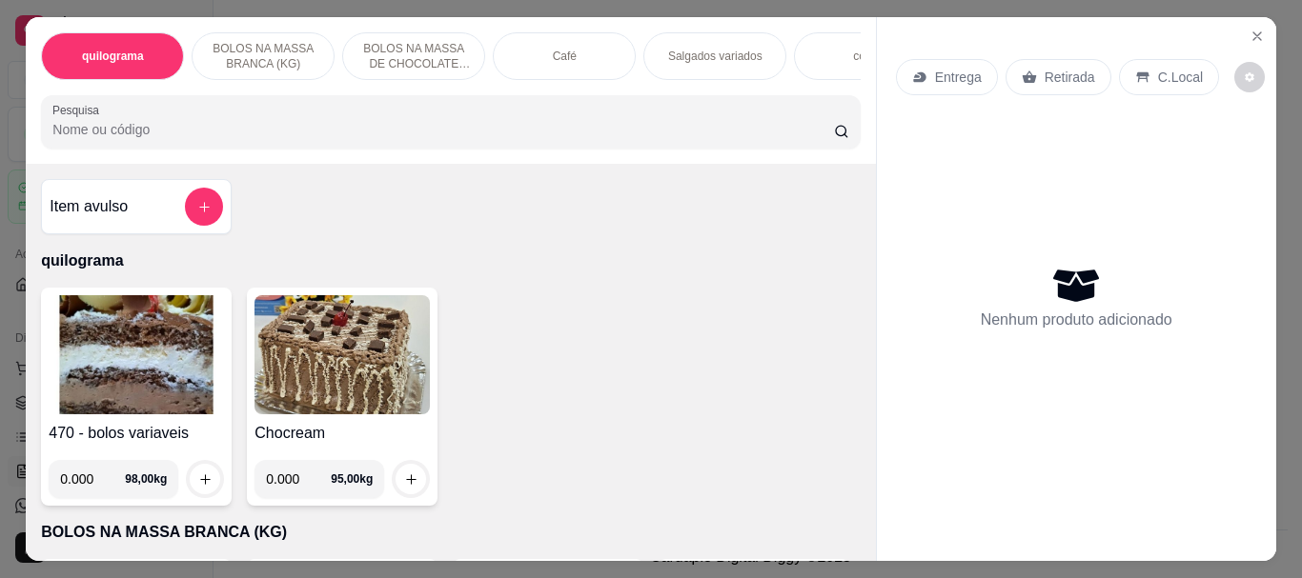
click at [63, 133] on input "Pesquisa" at bounding box center [442, 129] width 781 height 19
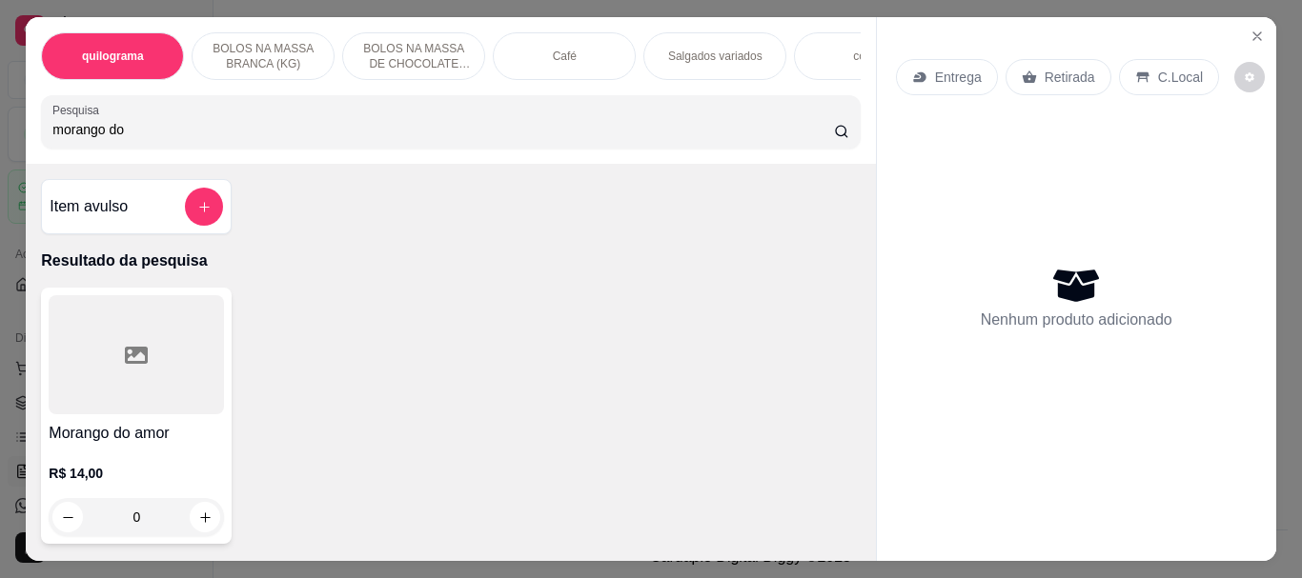
click at [126, 374] on div at bounding box center [136, 354] width 175 height 119
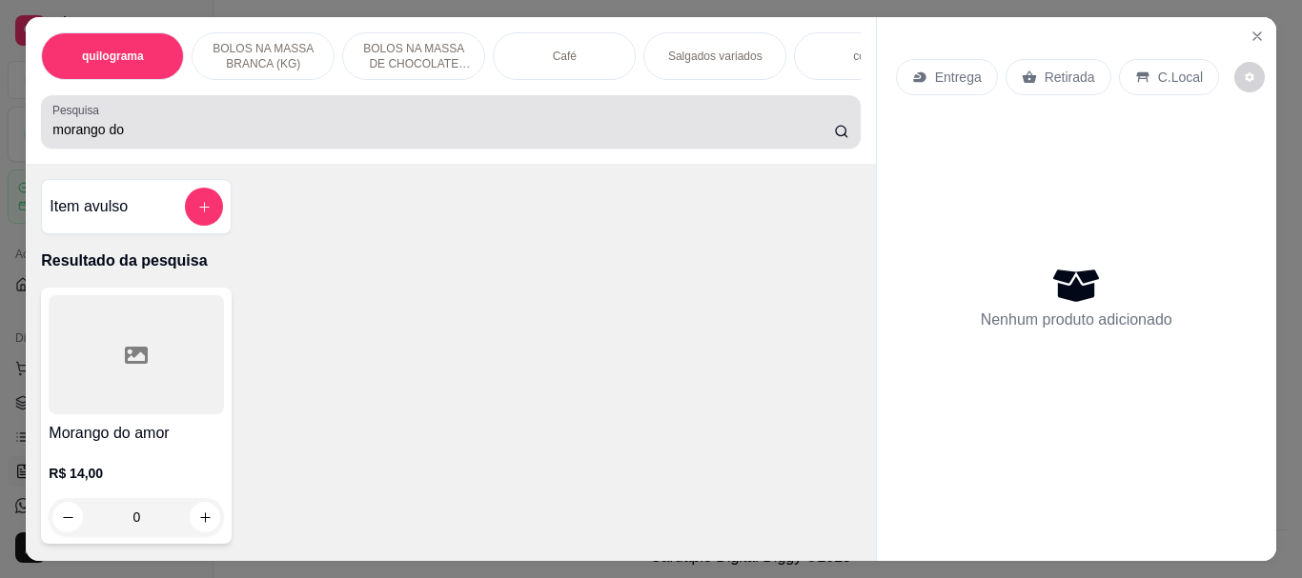
drag, startPoint x: 153, startPoint y: 135, endPoint x: 156, endPoint y: 159, distance: 24.0
click at [152, 149] on div "Pesquisa morango do" at bounding box center [450, 121] width 818 height 53
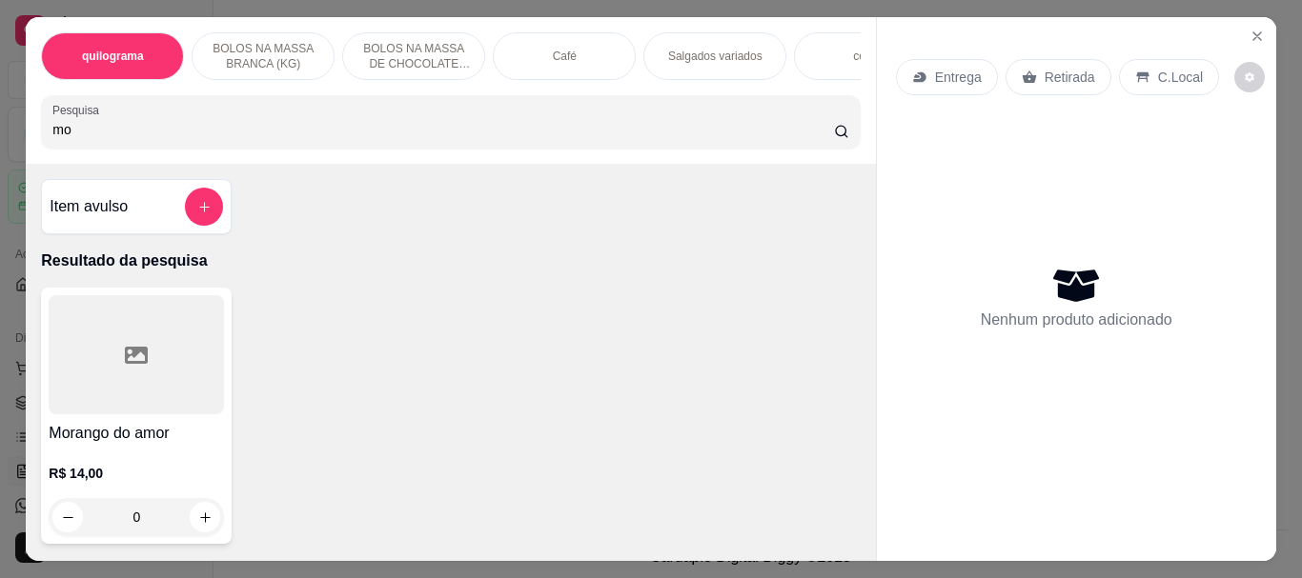
type input "m"
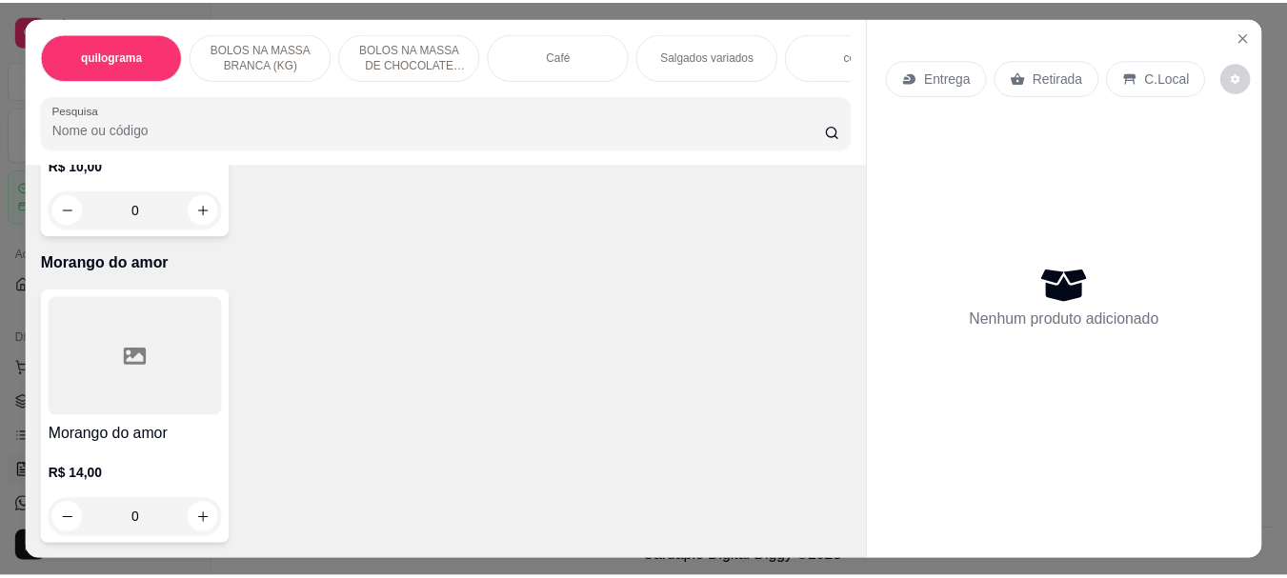
scroll to position [16363, 0]
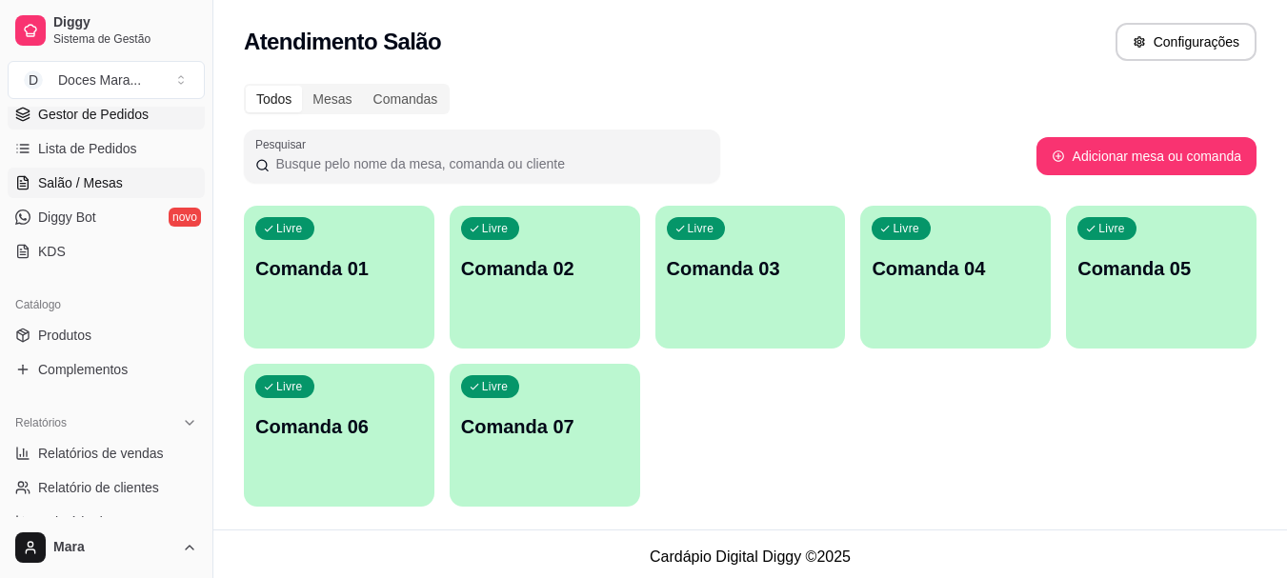
scroll to position [381, 0]
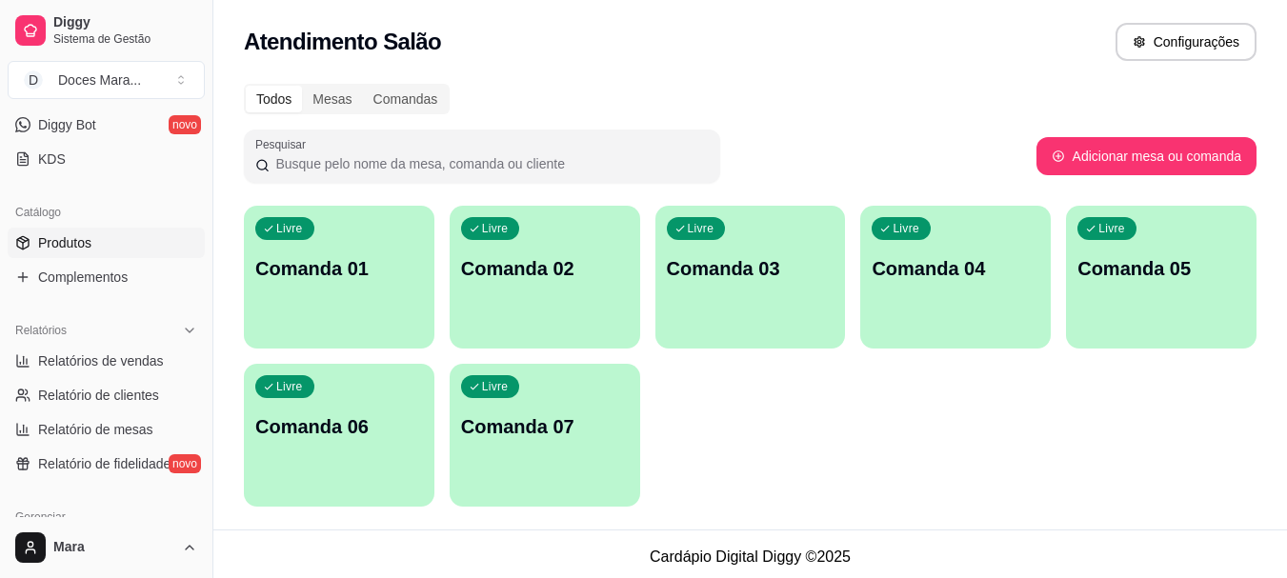
click at [75, 242] on span "Produtos" at bounding box center [64, 242] width 53 height 19
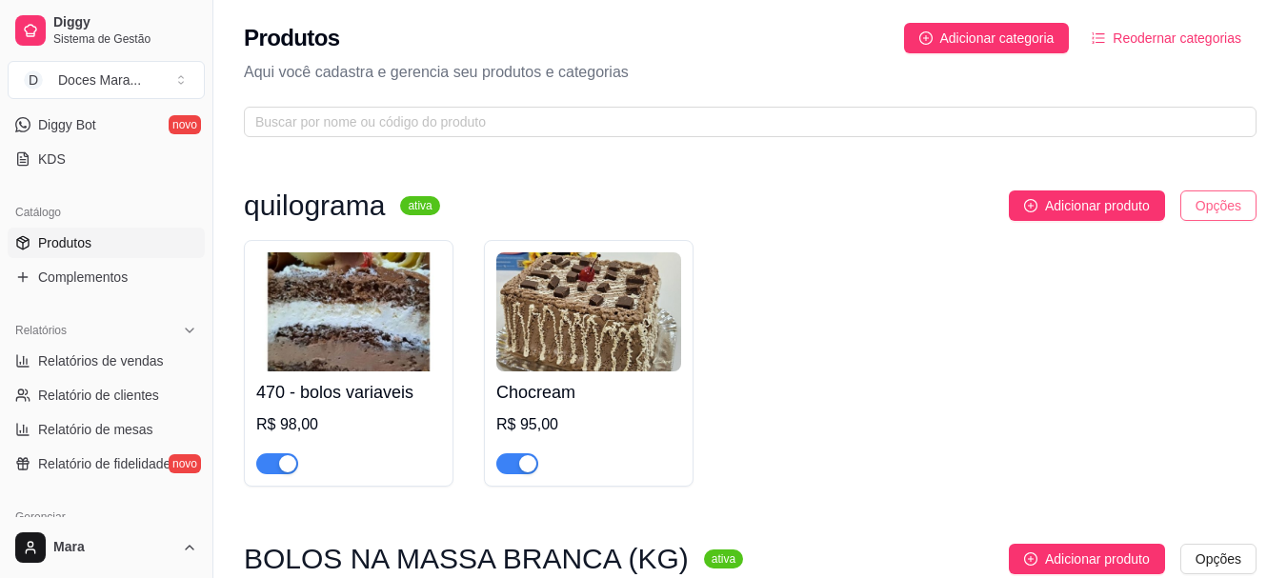
click at [1229, 211] on html "Diggy Sistema de Gestão D Doces Mara ... Loja aberta Plano Customizado até 03/0…" at bounding box center [643, 289] width 1287 height 578
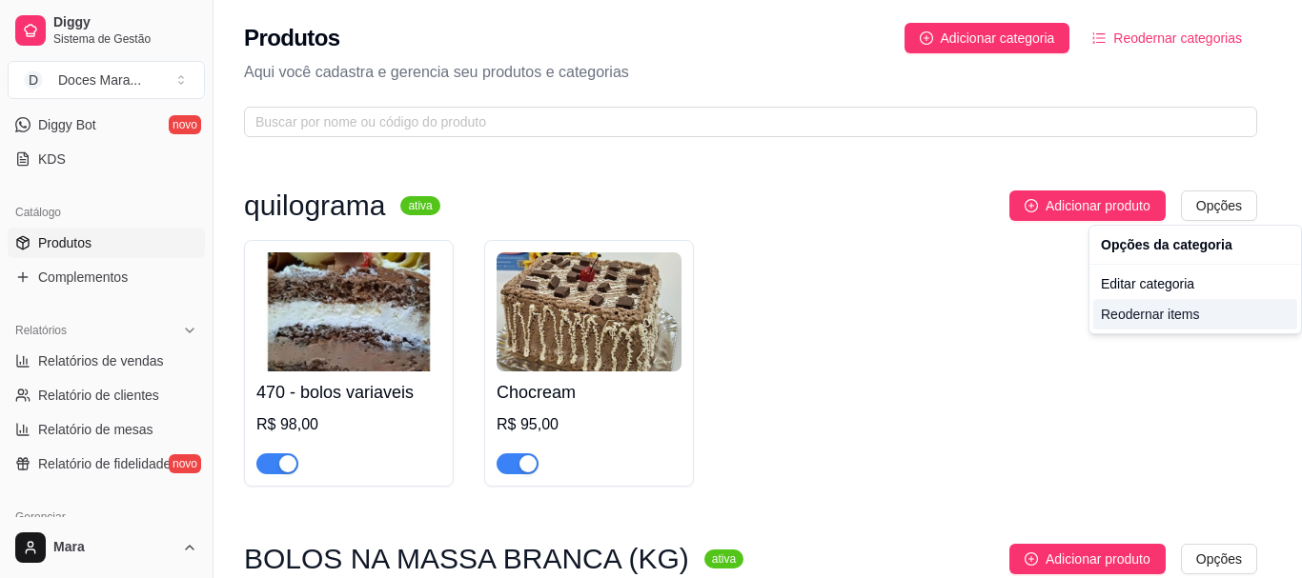
click at [1165, 312] on div "Reodernar items" at bounding box center [1195, 314] width 204 height 30
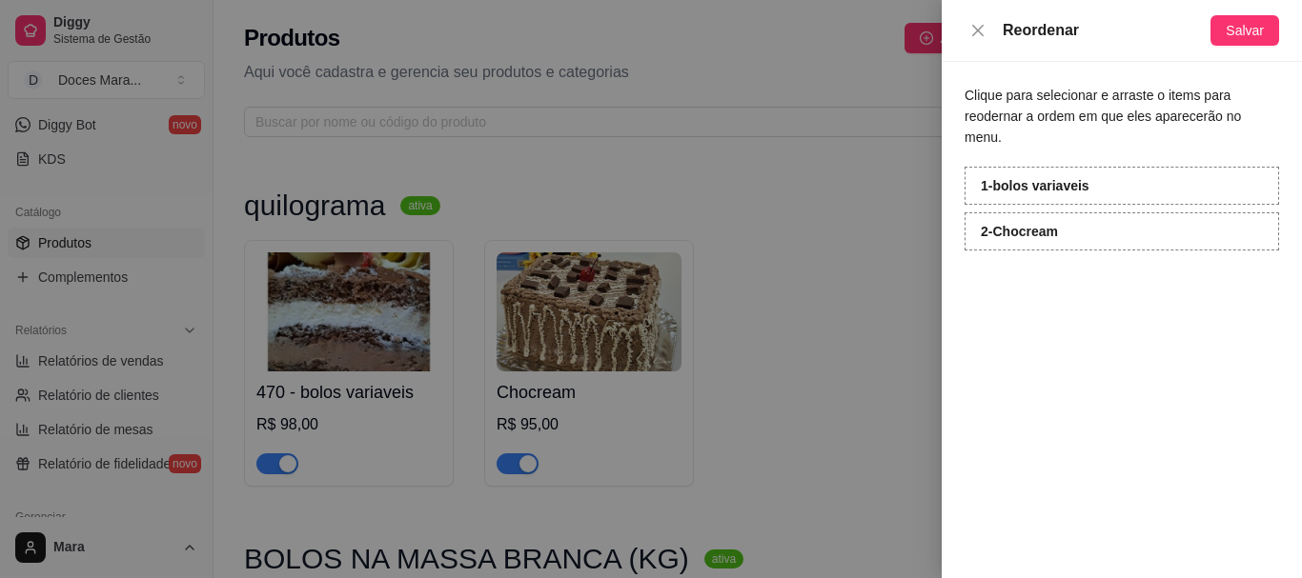
click at [882, 252] on div at bounding box center [651, 289] width 1302 height 578
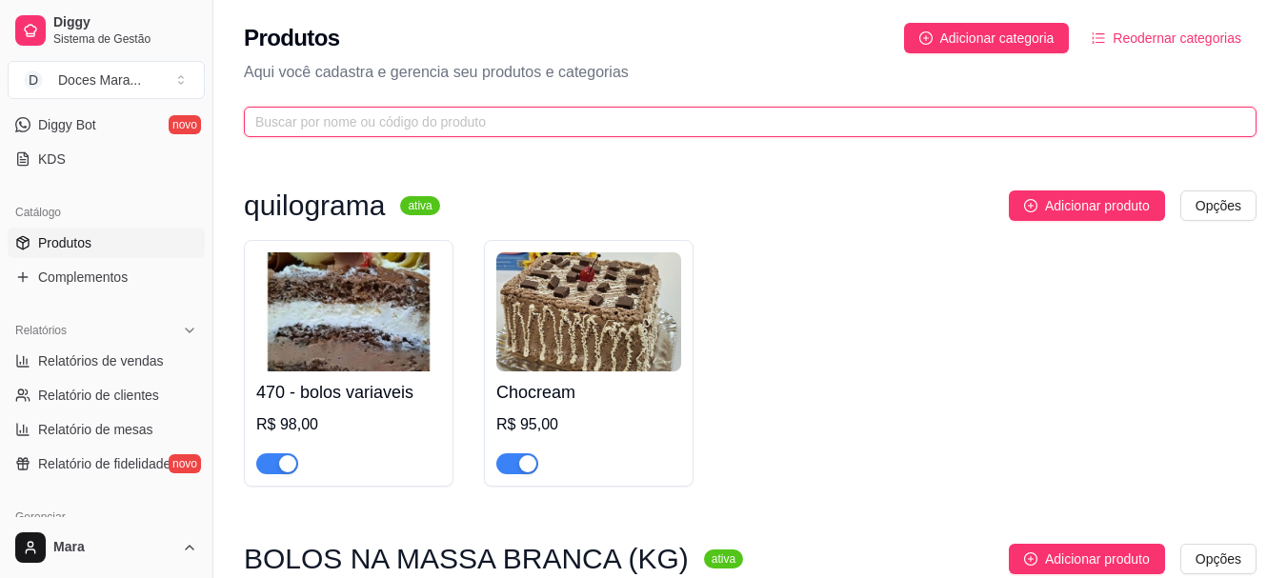
click at [272, 115] on input "text" at bounding box center [742, 121] width 975 height 21
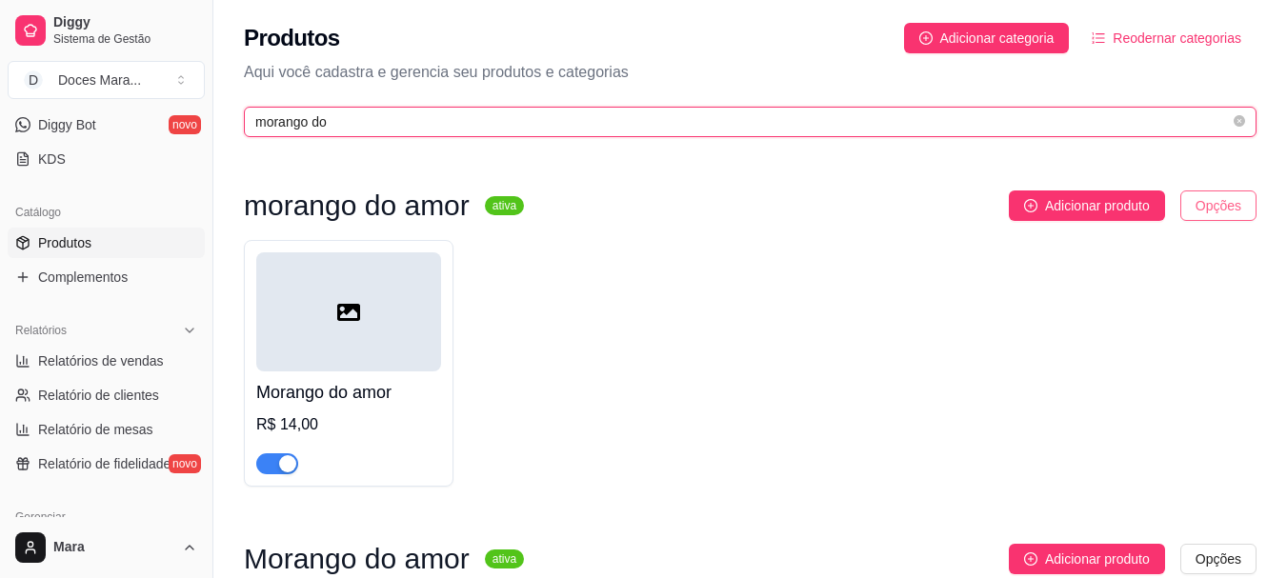
type input "morango do"
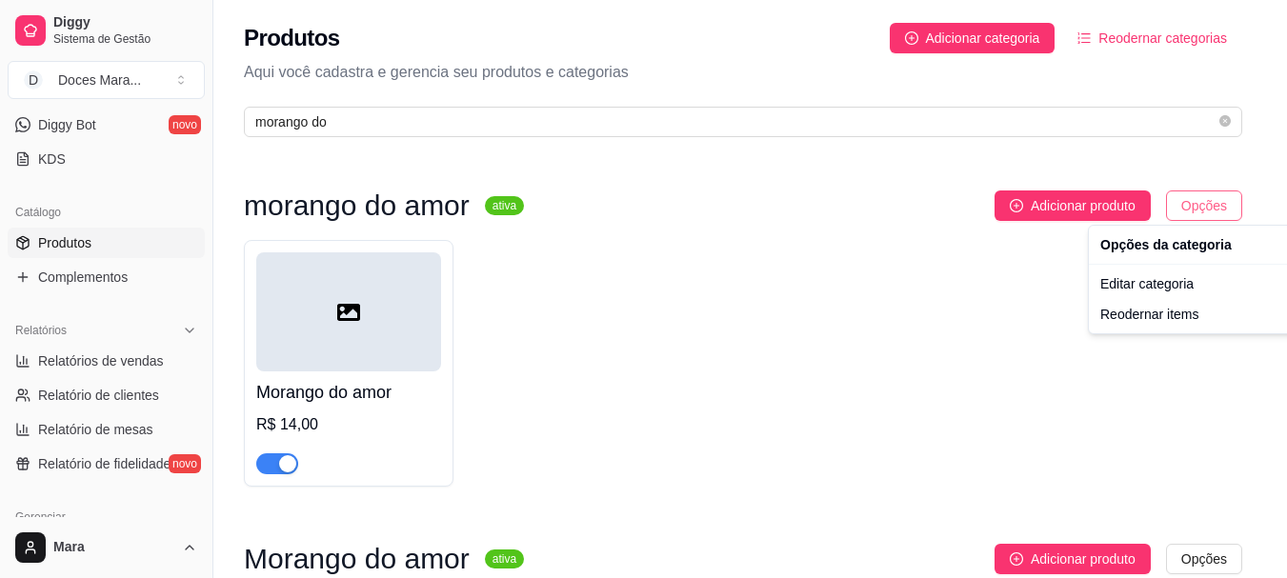
click at [1210, 203] on html "Diggy Sistema de Gestão D Doces Mara ... Loja aberta Plano Customizado até 03/0…" at bounding box center [643, 289] width 1287 height 578
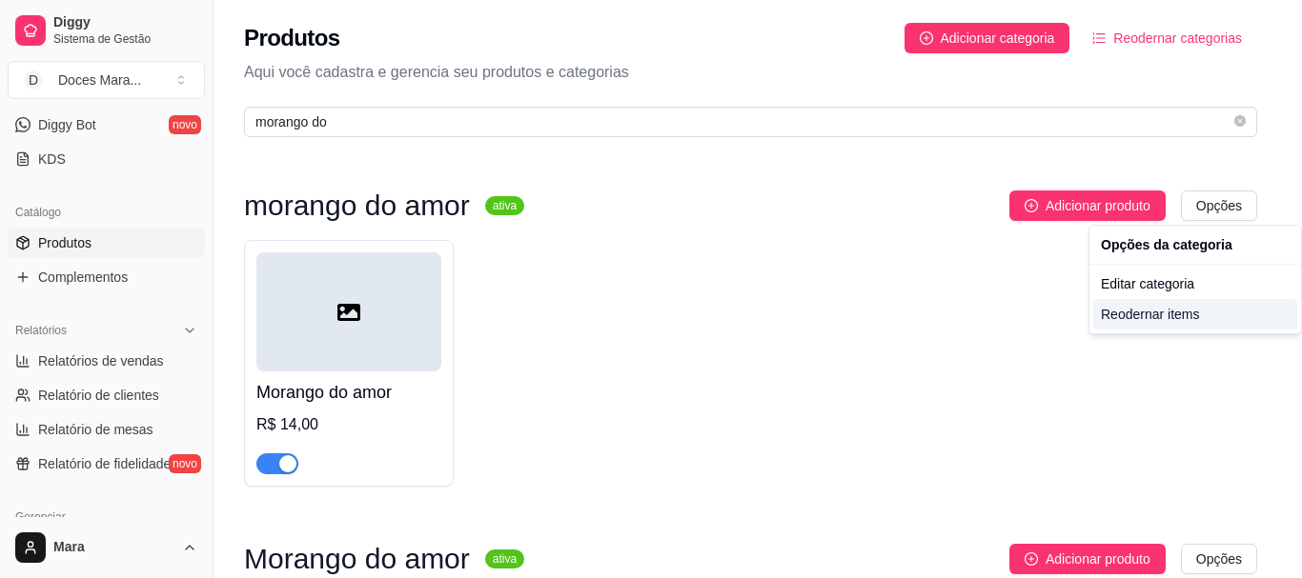
click at [1183, 312] on div "Reodernar items" at bounding box center [1195, 314] width 204 height 30
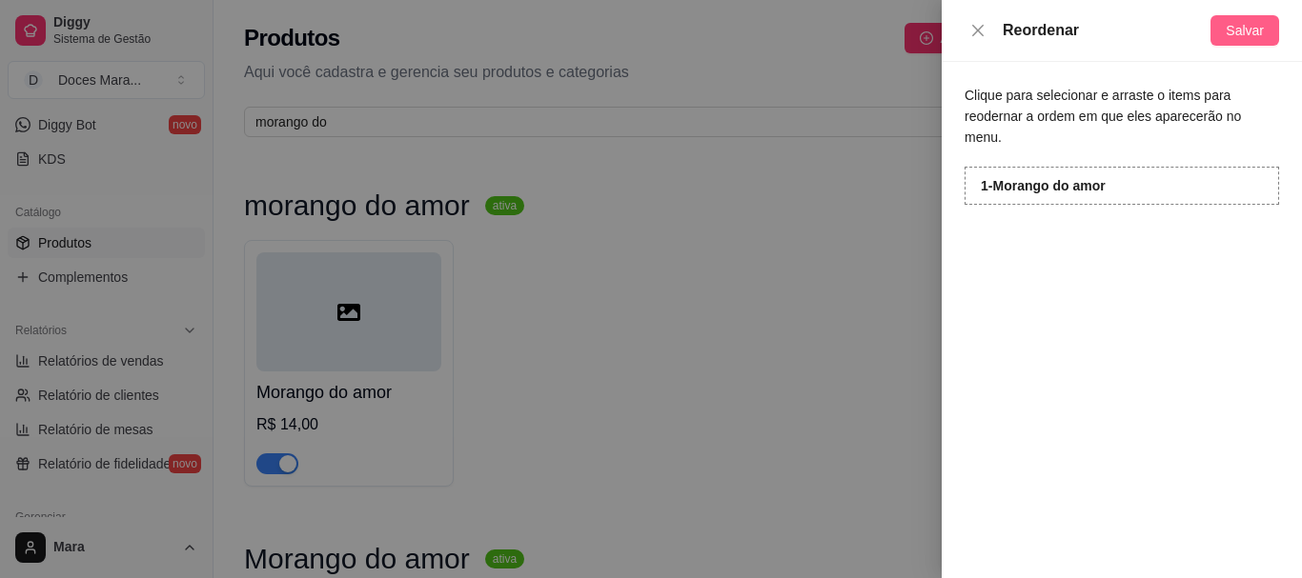
click at [1247, 26] on span "Salvar" at bounding box center [1244, 30] width 38 height 21
click at [979, 30] on icon "close" at bounding box center [977, 30] width 15 height 15
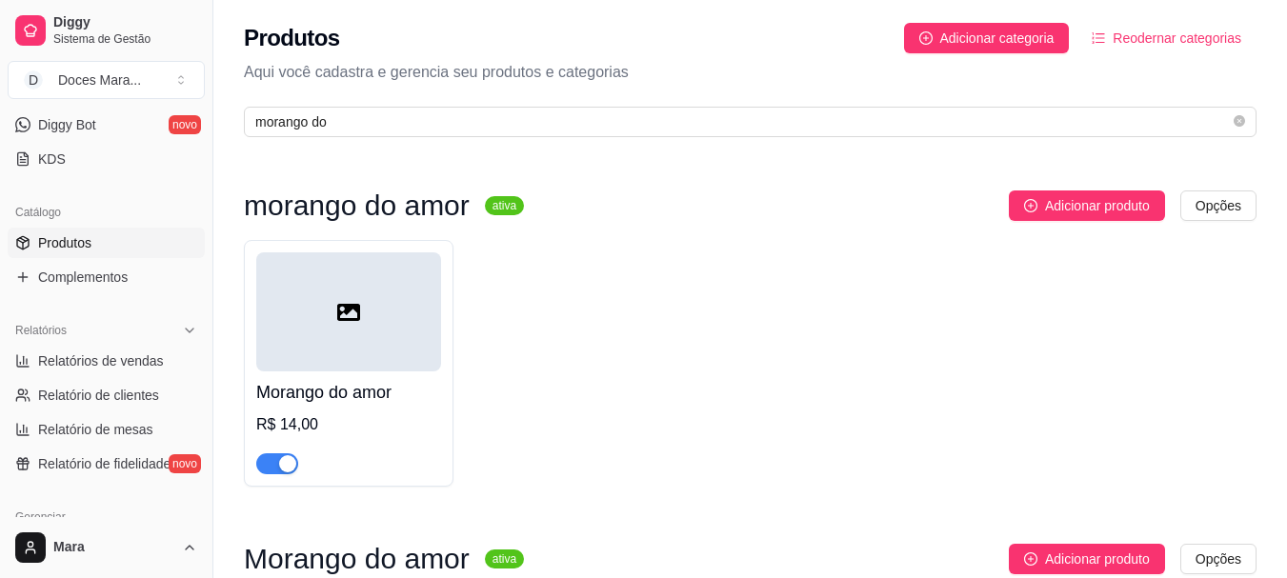
click at [1179, 38] on span "Reodernar categorias" at bounding box center [1177, 38] width 129 height 21
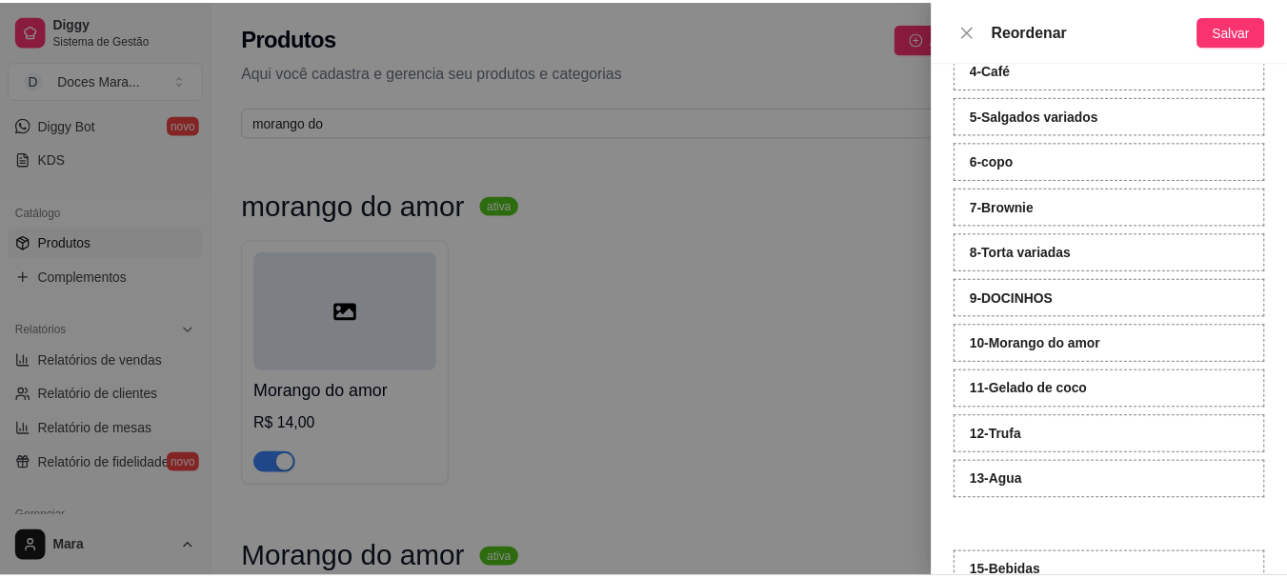
scroll to position [277, 0]
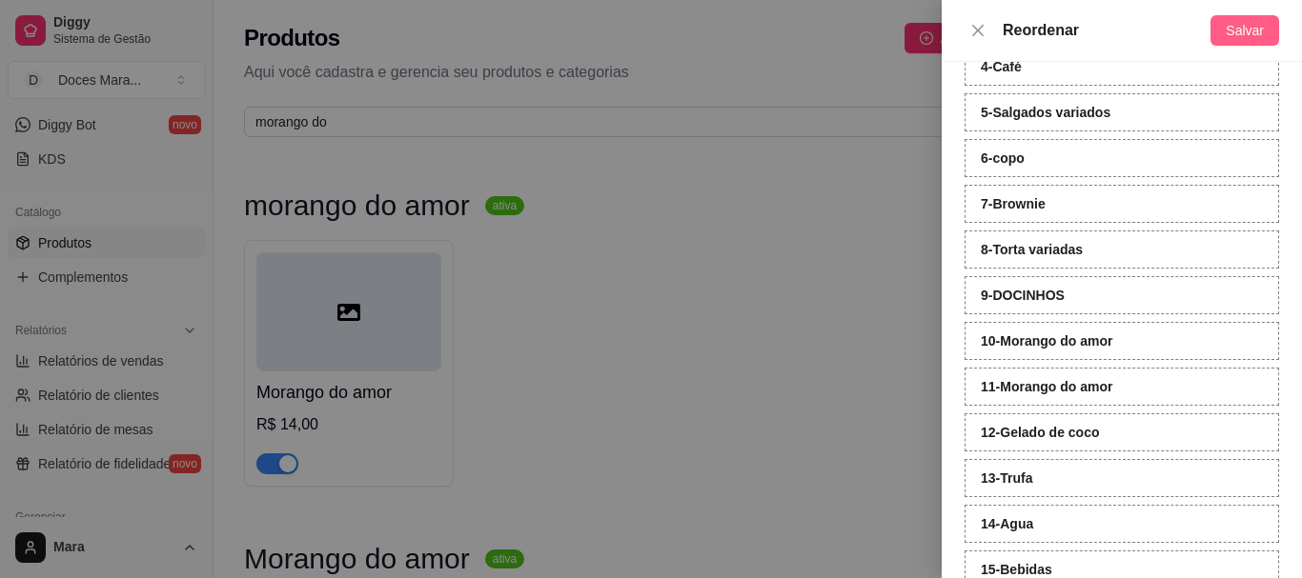
click at [1241, 25] on span "Salvar" at bounding box center [1244, 30] width 38 height 21
click at [1044, 394] on strong "11 - Morango do amor" at bounding box center [1045, 386] width 131 height 15
click at [979, 24] on icon "close" at bounding box center [977, 30] width 15 height 15
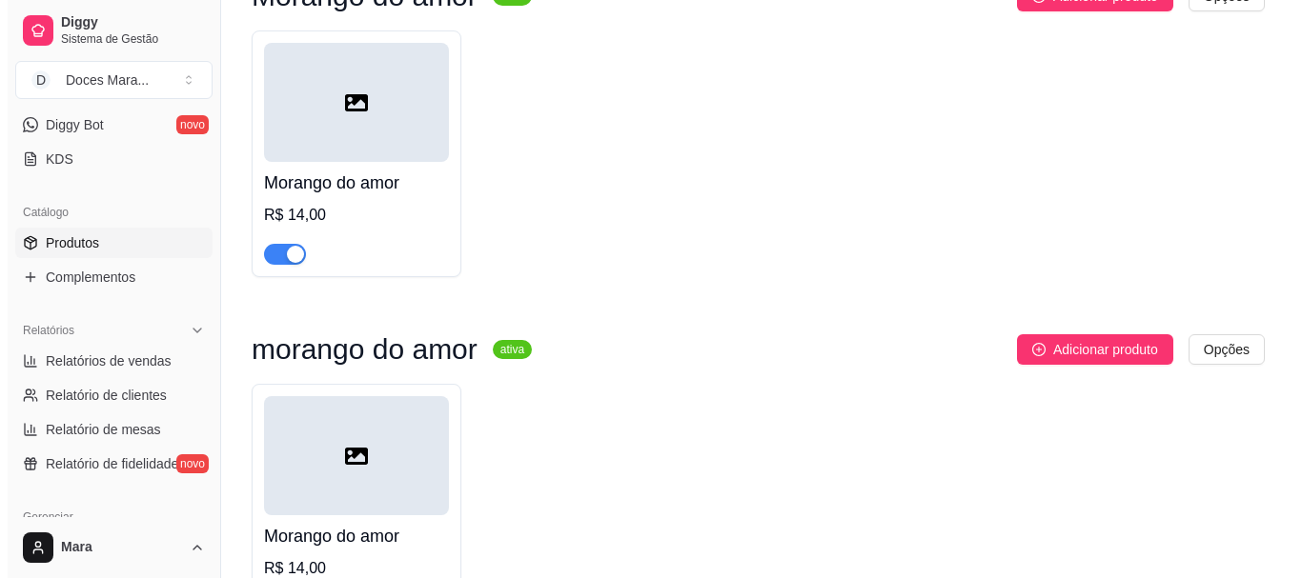
scroll to position [286, 0]
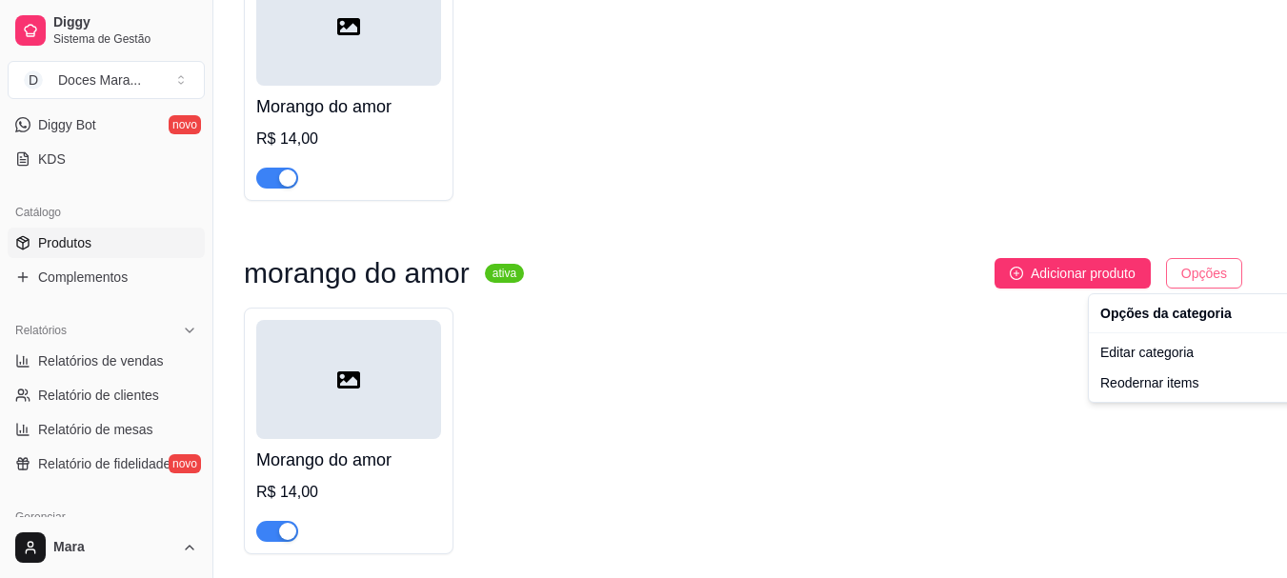
click at [1214, 279] on html "Diggy Sistema de Gestão D Doces Mara ... Loja aberta Plano Customizado até 03/0…" at bounding box center [643, 3] width 1287 height 578
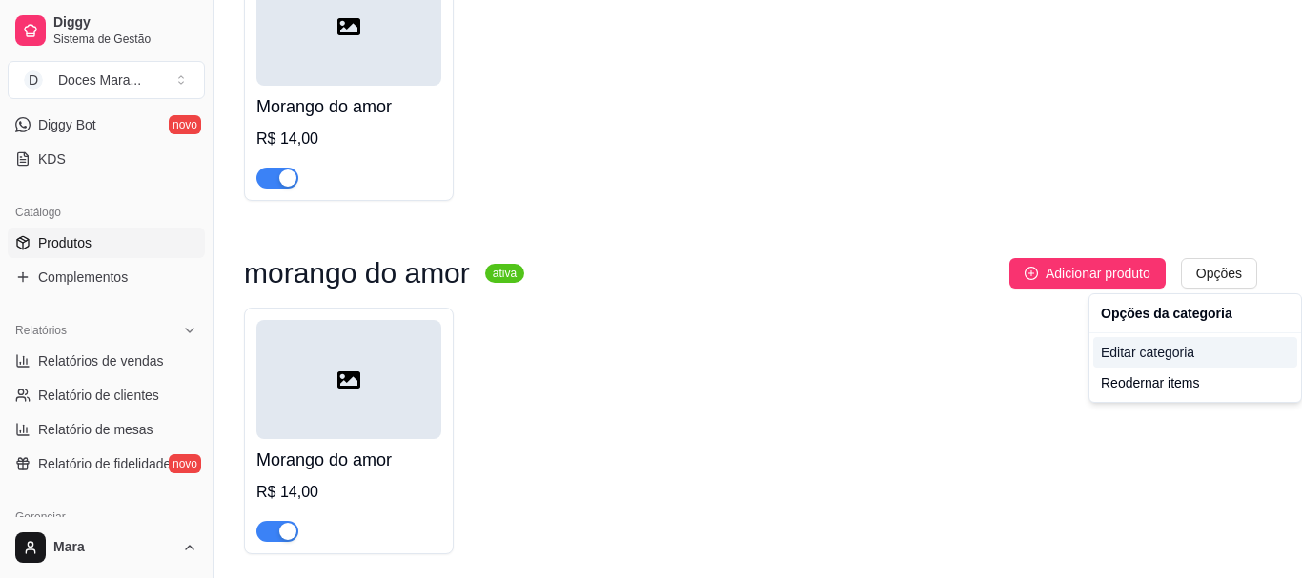
click at [1156, 358] on div "Editar categoria" at bounding box center [1195, 352] width 204 height 30
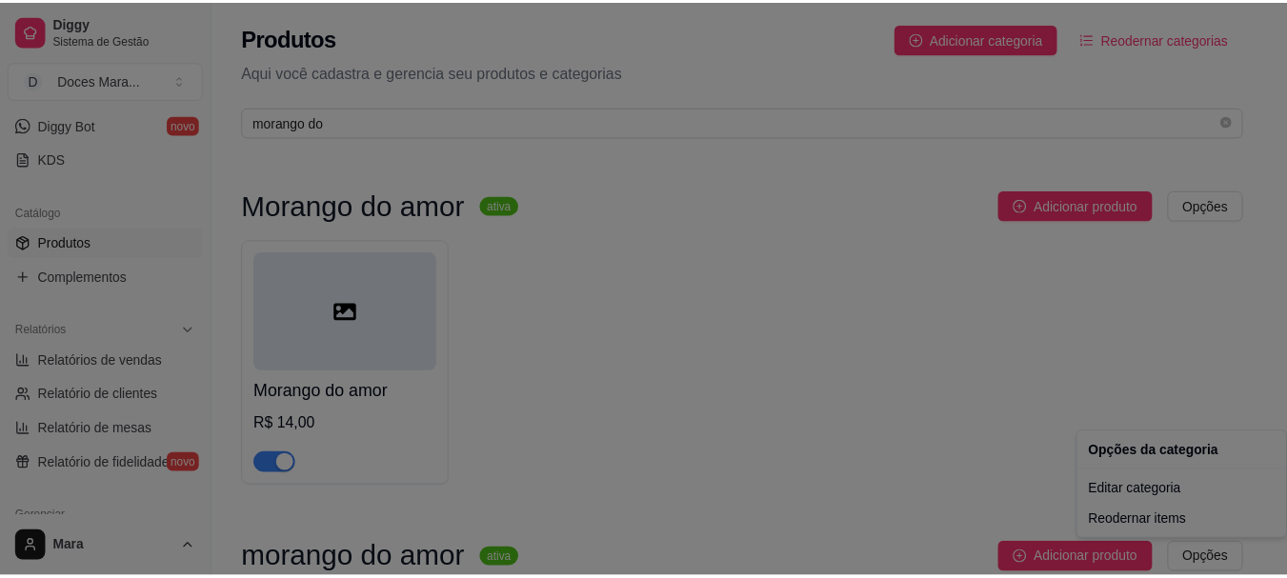
scroll to position [0, 0]
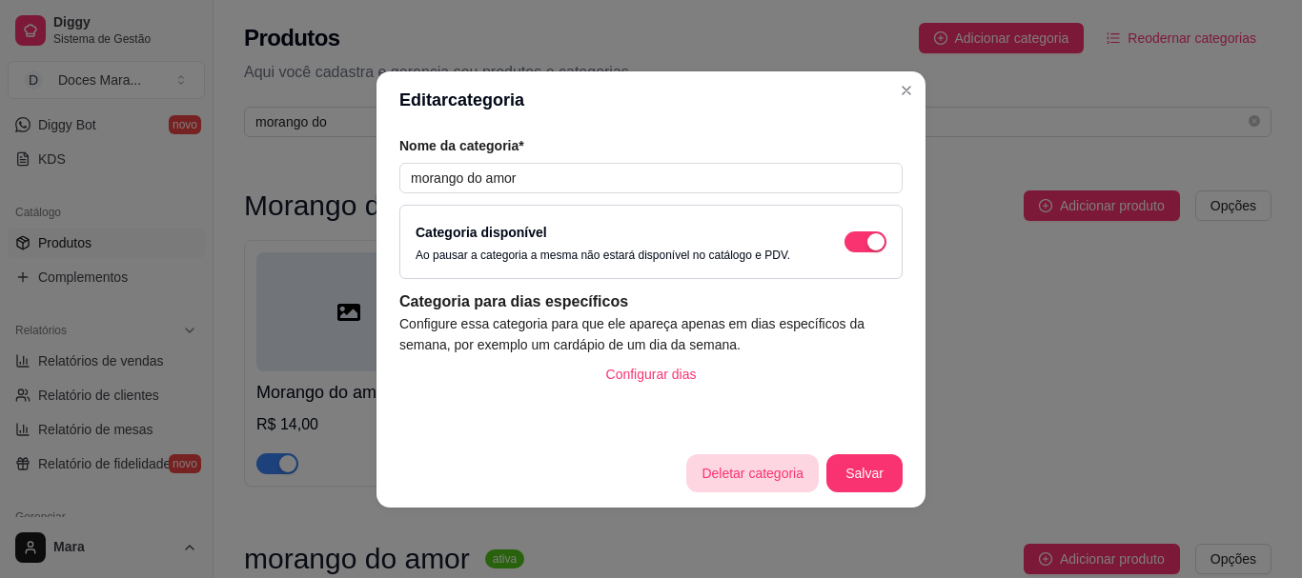
click at [750, 474] on button "Deletar categoria" at bounding box center [752, 473] width 132 height 38
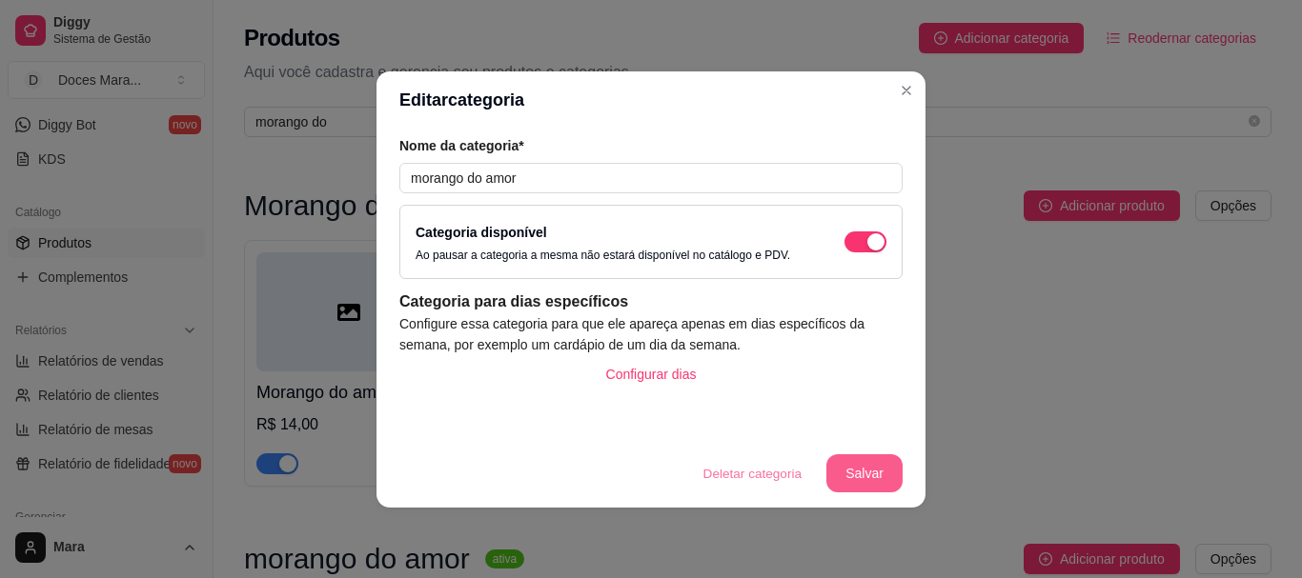
click at [837, 468] on button "Salvar" at bounding box center [864, 473] width 76 height 38
click at [882, 470] on button "Salvar" at bounding box center [864, 472] width 74 height 37
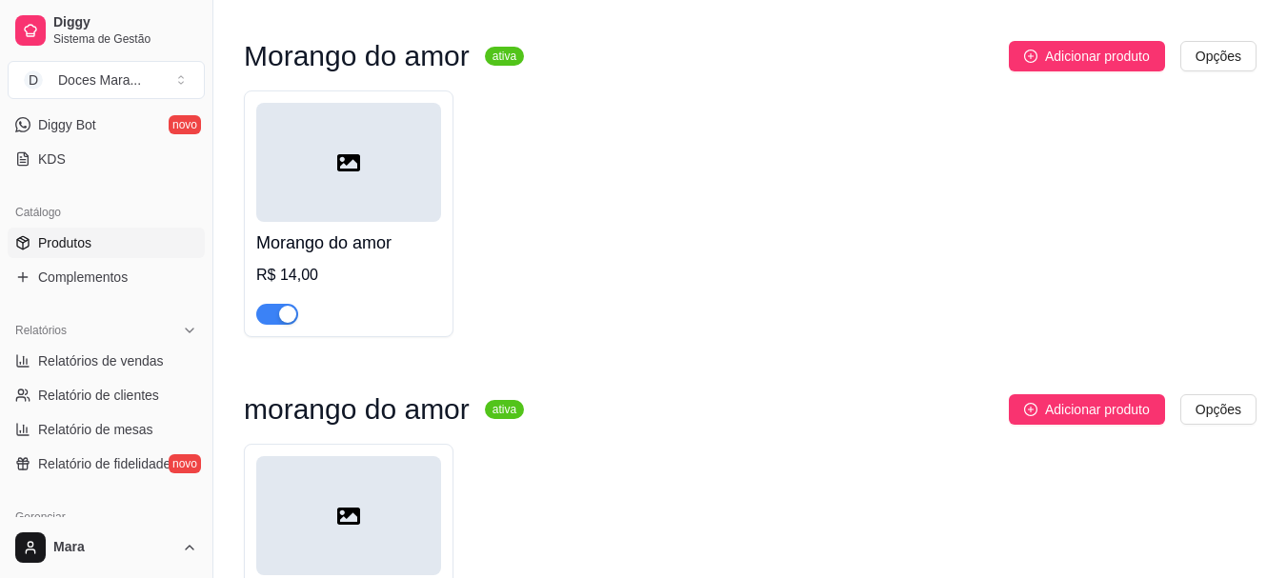
scroll to position [191, 0]
